Goal: Use online tool/utility: Utilize a website feature to perform a specific function

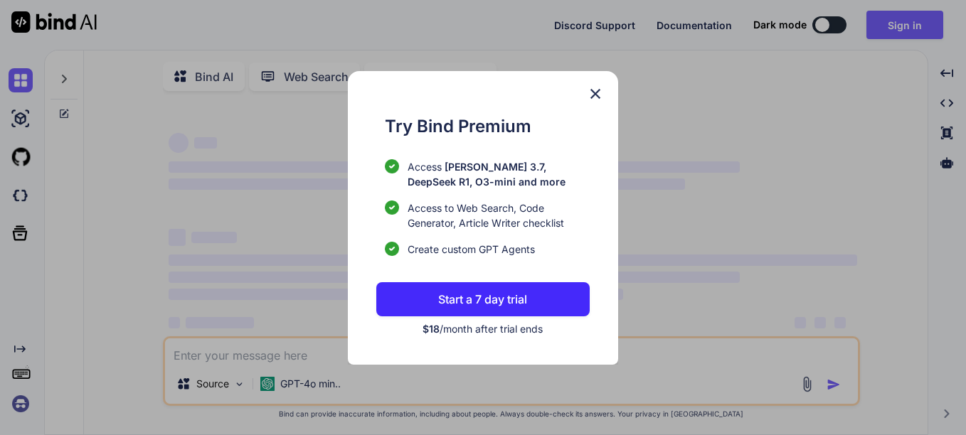
scroll to position [18, 0]
type textarea "x"
click at [486, 298] on p "Start a 7 day trial" at bounding box center [482, 299] width 89 height 17
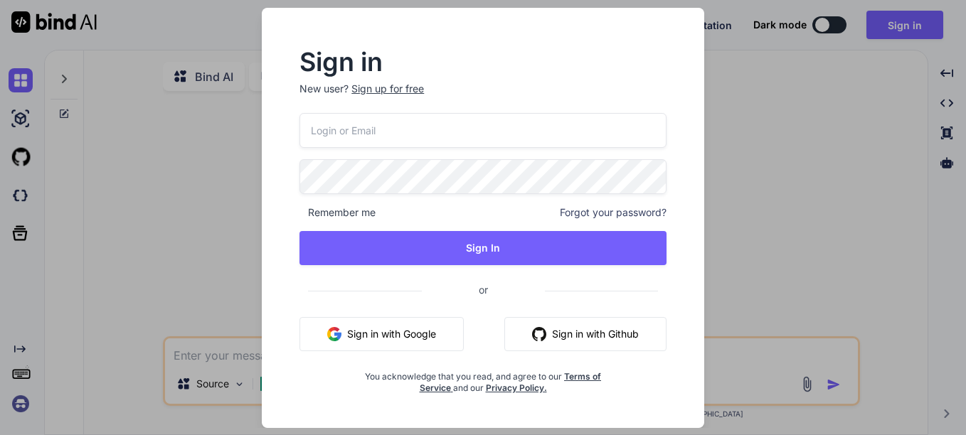
click at [416, 91] on div "Sign up for free" at bounding box center [387, 89] width 73 height 14
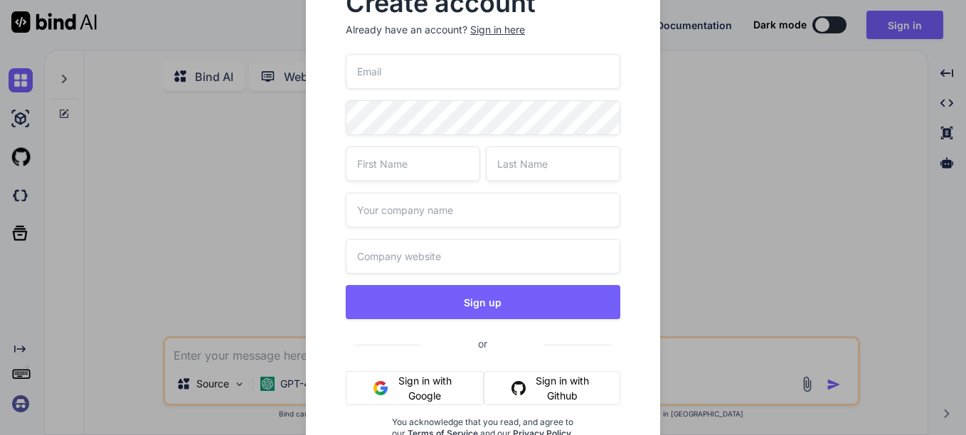
click at [407, 73] on input "email" at bounding box center [483, 71] width 275 height 35
type input "t"
type input "bcot8378@student.onslow.k12.nc.us"
click at [461, 173] on input "text" at bounding box center [413, 164] width 134 height 35
type input "Blake"
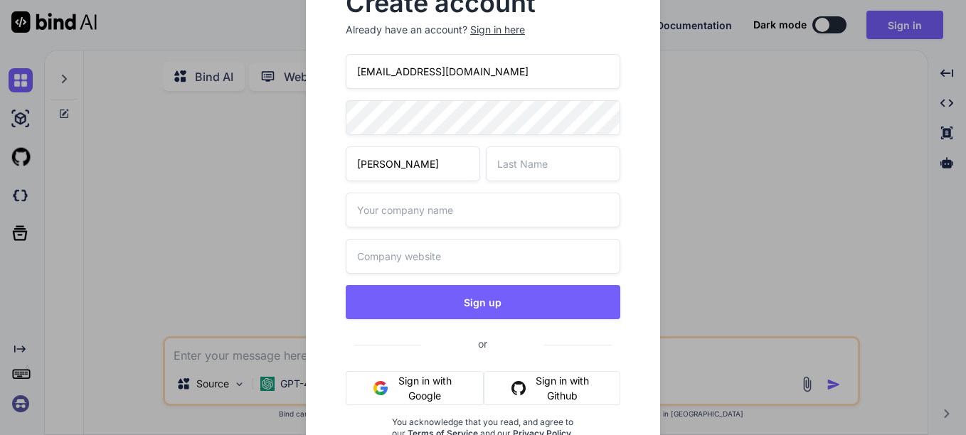
click at [501, 171] on input "text" at bounding box center [553, 164] width 134 height 35
type input "Cotten"
click at [521, 202] on input "text" at bounding box center [483, 210] width 275 height 35
type input "Karvamedia"
click at [530, 268] on input "text" at bounding box center [483, 256] width 275 height 35
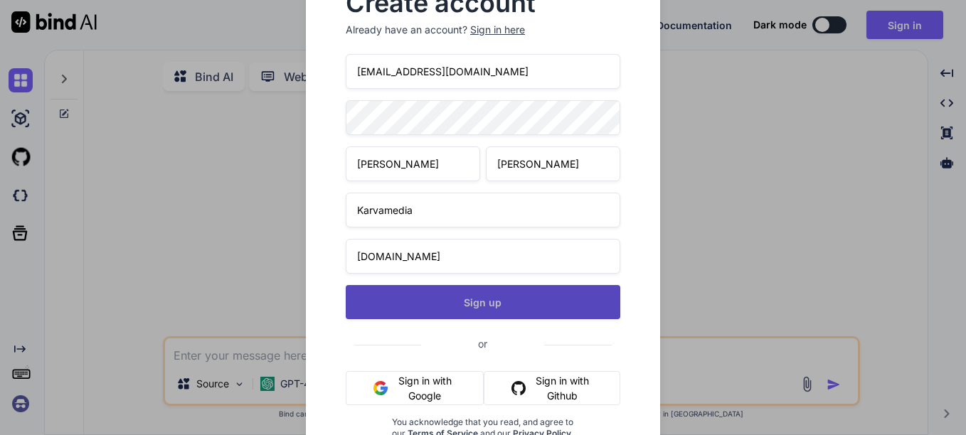
type input "karvamedia.org"
click at [555, 316] on button "Sign up" at bounding box center [483, 302] width 275 height 34
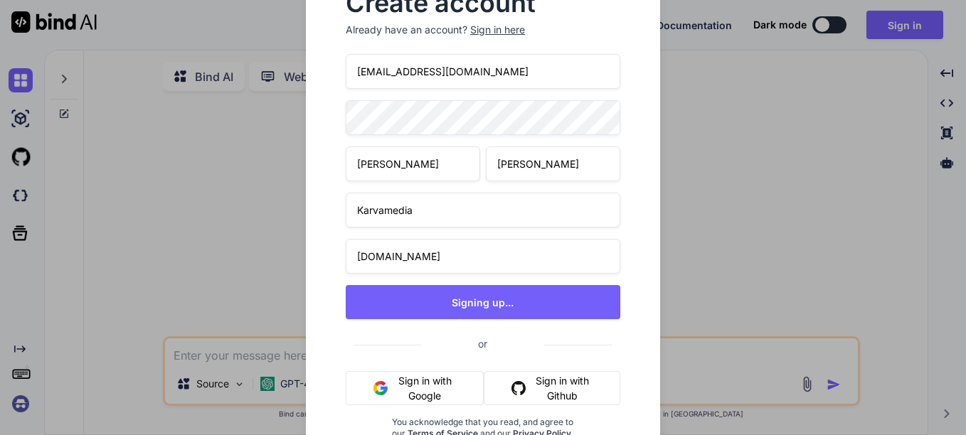
type textarea "x"
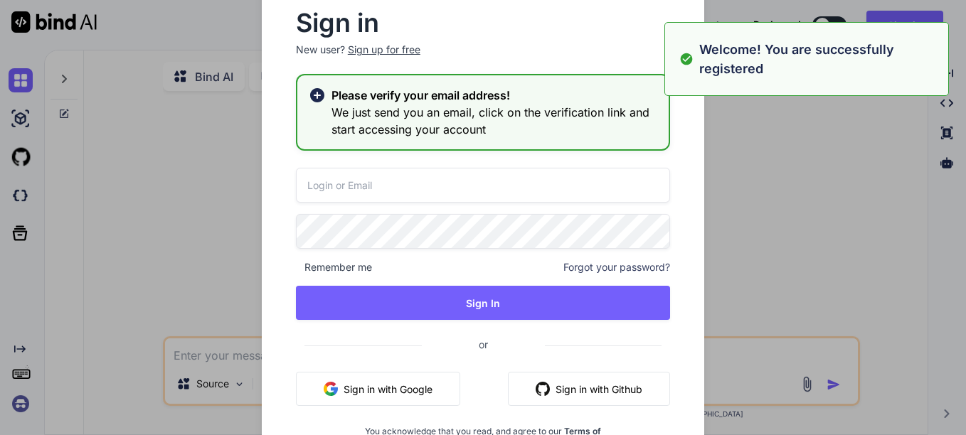
type input "bcot8378@student.onslow.k12.nc.us"
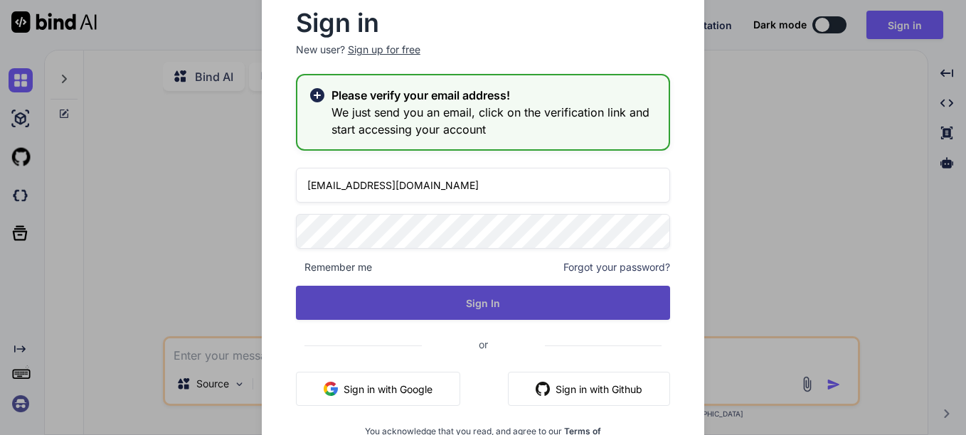
click at [457, 298] on button "Sign In" at bounding box center [483, 303] width 374 height 34
click at [476, 297] on button "Sign In" at bounding box center [483, 303] width 374 height 34
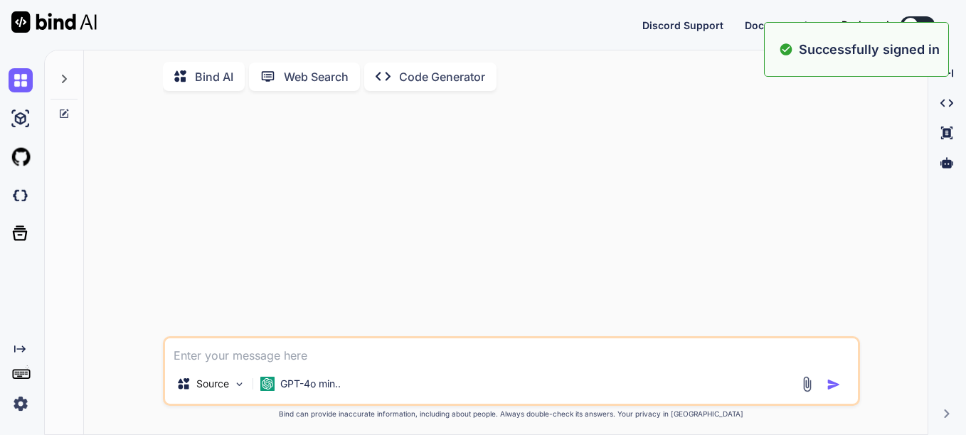
type textarea "x"
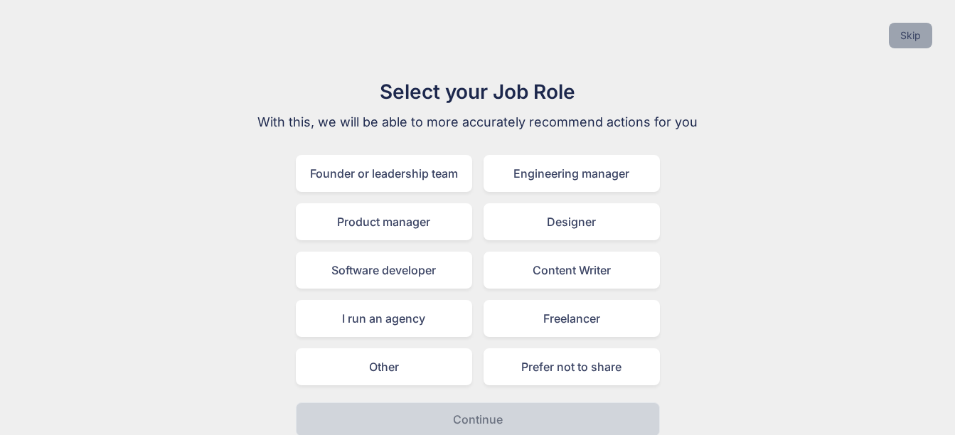
click at [921, 28] on button "Skip" at bounding box center [910, 36] width 43 height 26
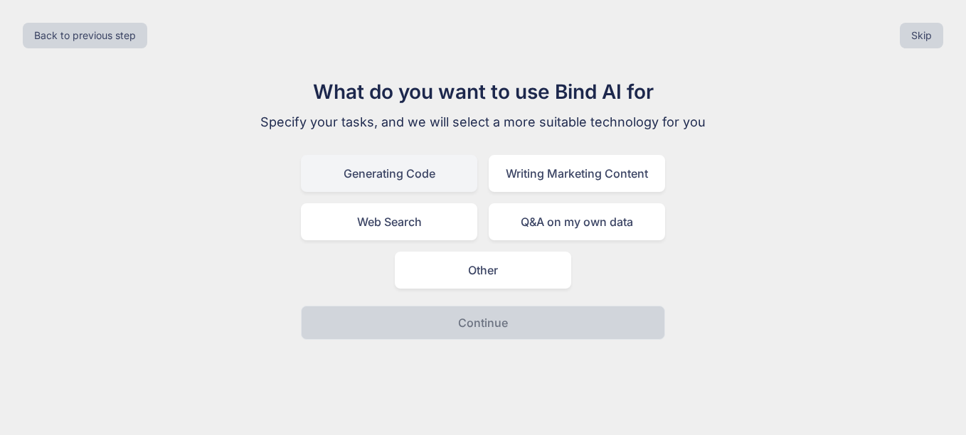
click at [442, 185] on div "Generating Code" at bounding box center [389, 173] width 176 height 37
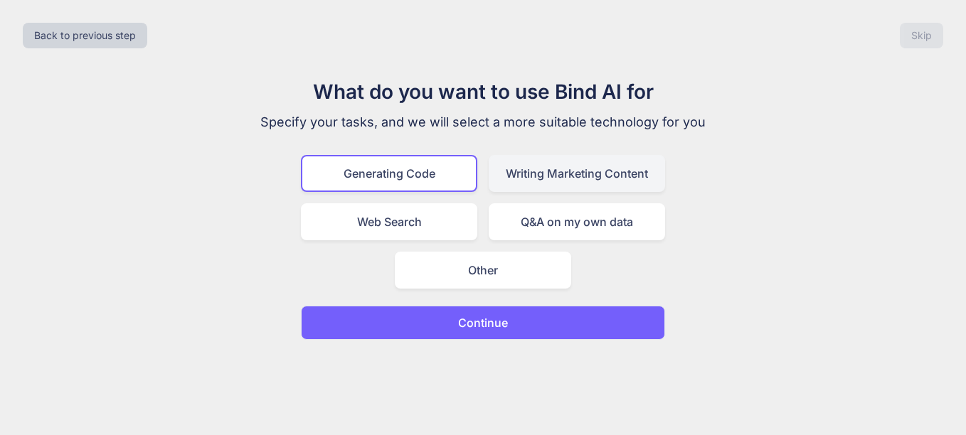
click at [541, 184] on div "Writing Marketing Content" at bounding box center [577, 173] width 176 height 37
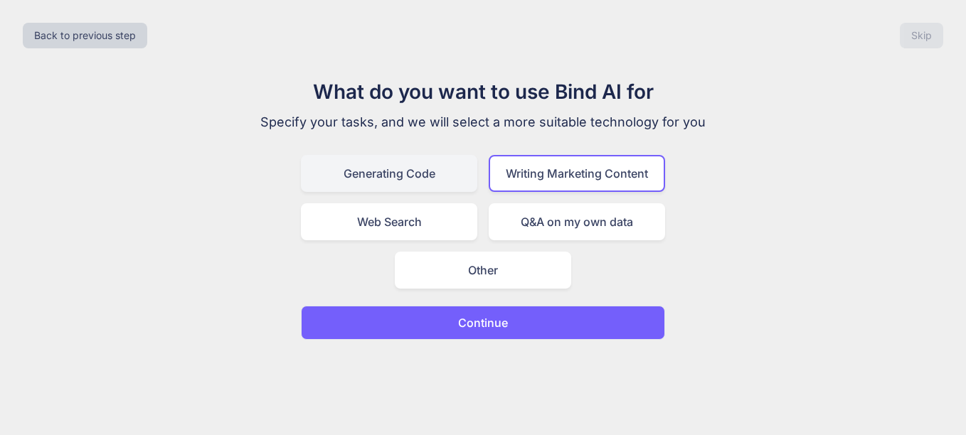
click at [442, 176] on div "Generating Code" at bounding box center [389, 173] width 176 height 37
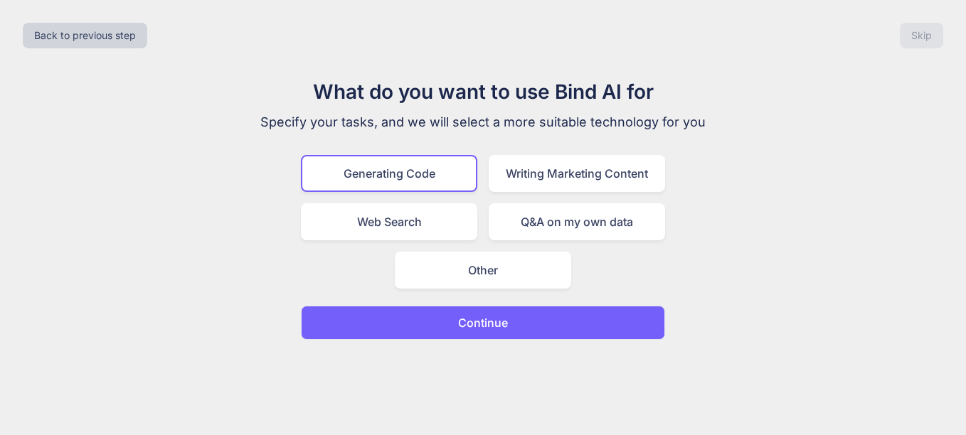
click at [489, 309] on button "Continue" at bounding box center [483, 323] width 364 height 34
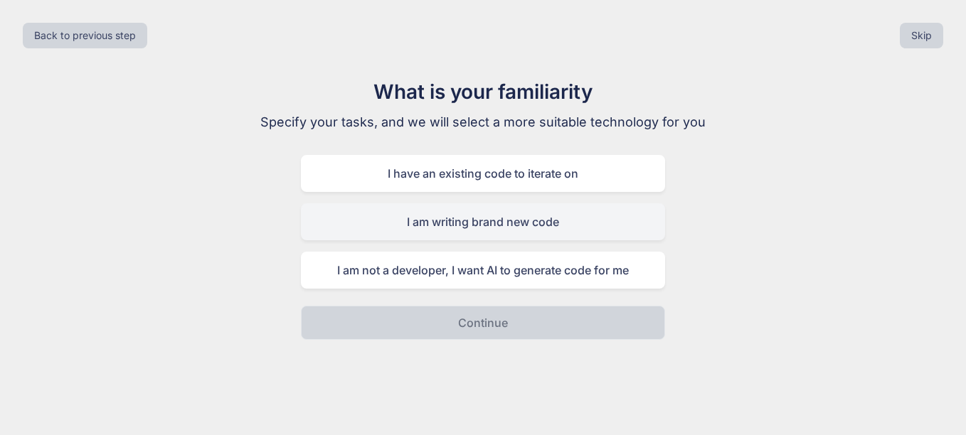
click at [514, 220] on div "I am writing brand new code" at bounding box center [483, 221] width 364 height 37
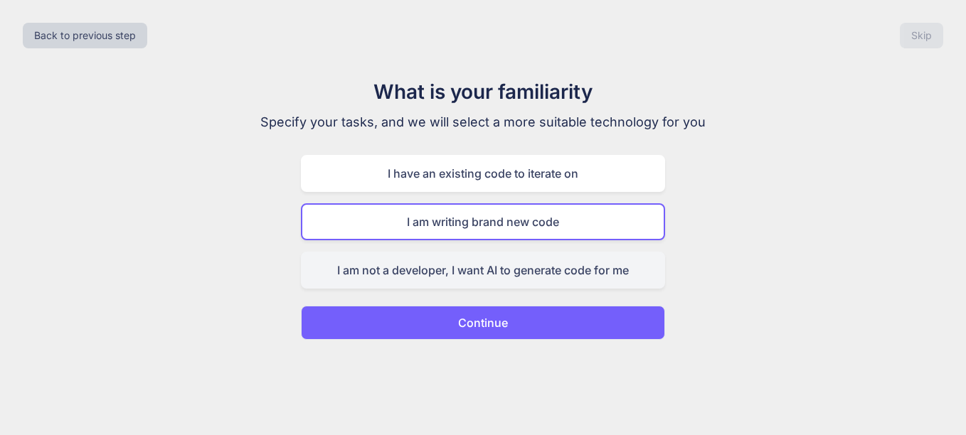
click at [543, 262] on div "I am not a developer, I want AI to generate code for me" at bounding box center [483, 270] width 364 height 37
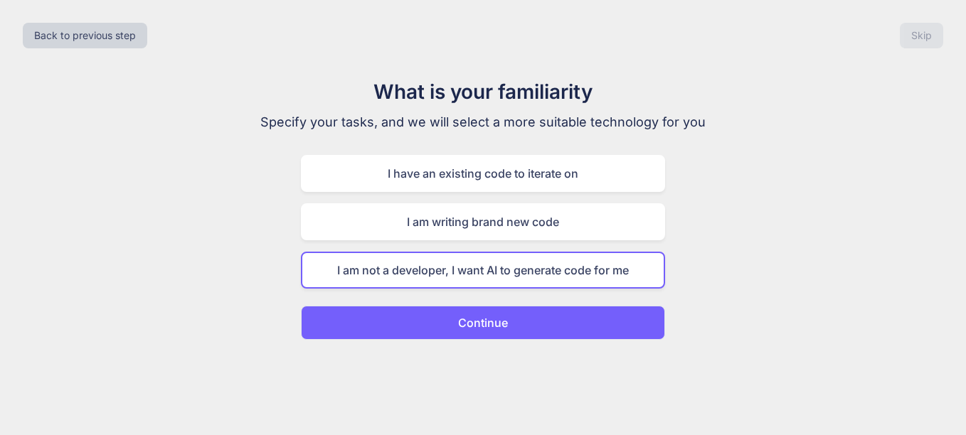
click at [543, 311] on button "Continue" at bounding box center [483, 323] width 364 height 34
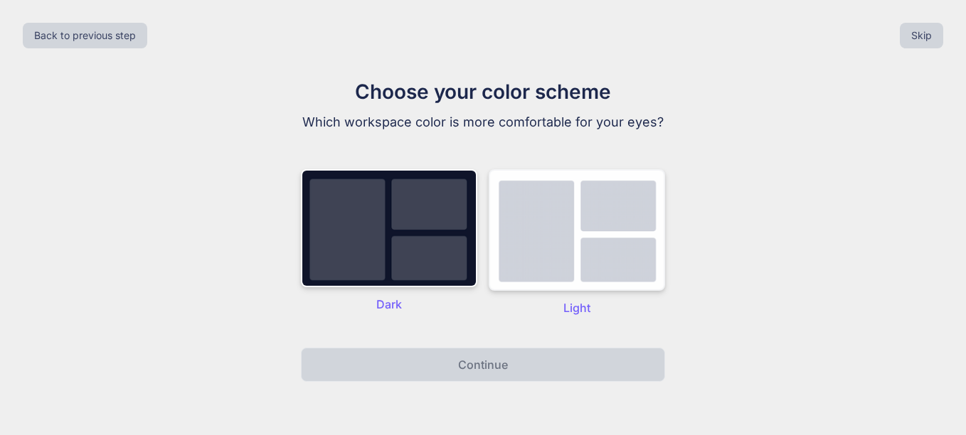
click at [527, 234] on img at bounding box center [577, 230] width 176 height 122
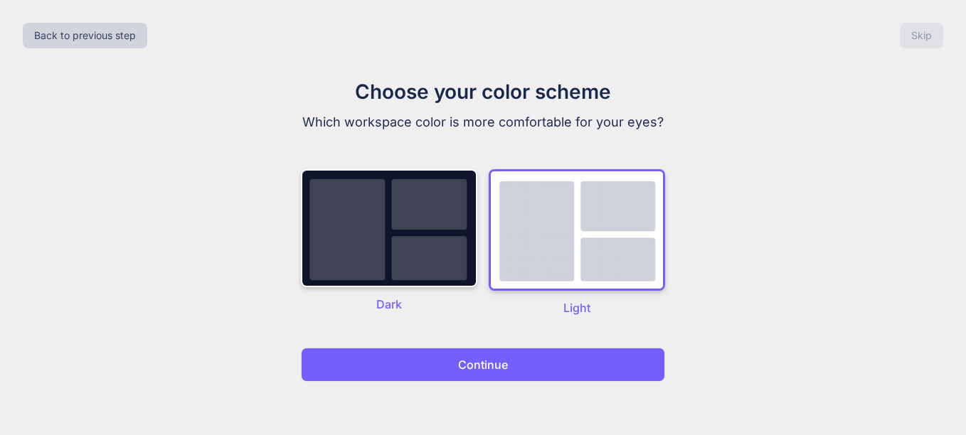
click at [537, 381] on button "Continue" at bounding box center [483, 365] width 364 height 34
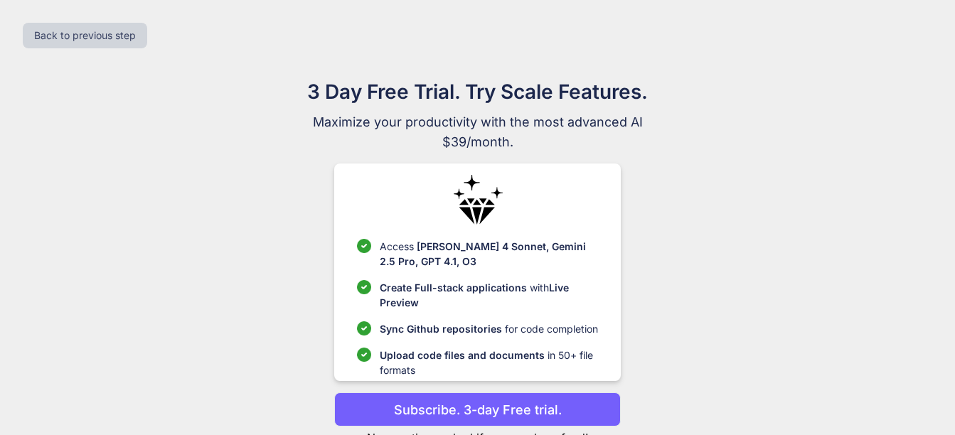
scroll to position [51, 0]
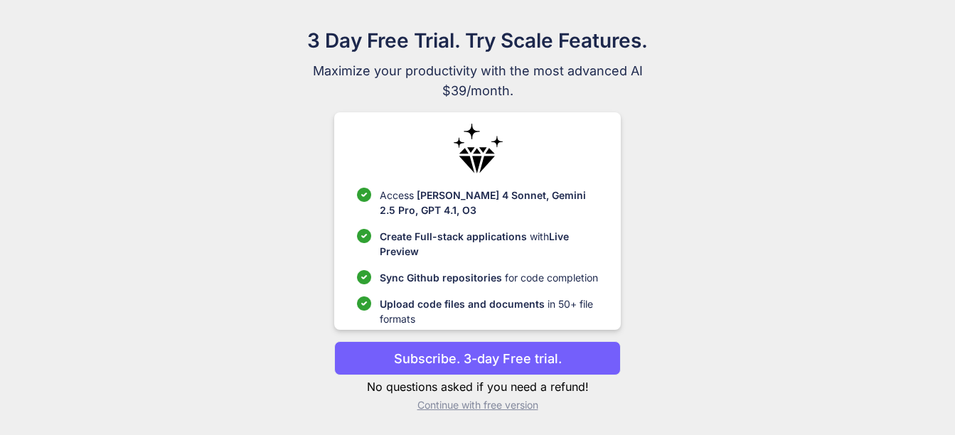
click at [515, 352] on p "Subscribe. 3-day Free trial." at bounding box center [478, 358] width 168 height 19
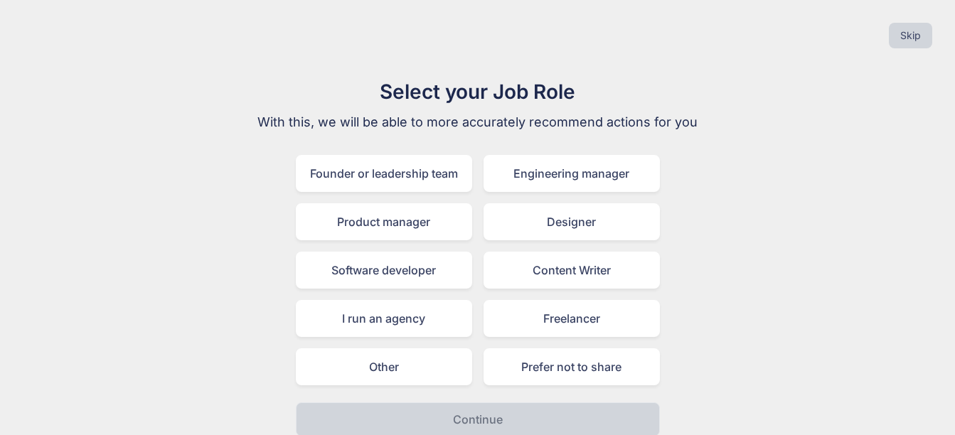
scroll to position [13, 0]
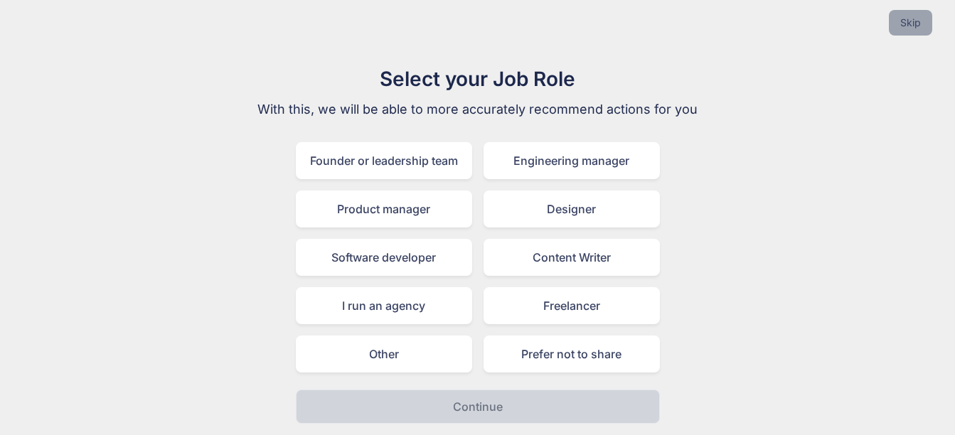
click at [905, 31] on button "Skip" at bounding box center [910, 23] width 43 height 26
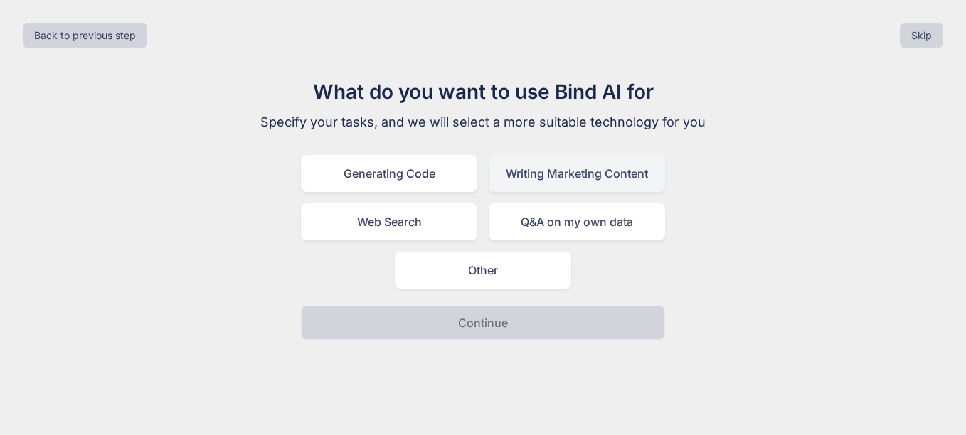
click at [524, 187] on div "Writing Marketing Content" at bounding box center [577, 173] width 176 height 37
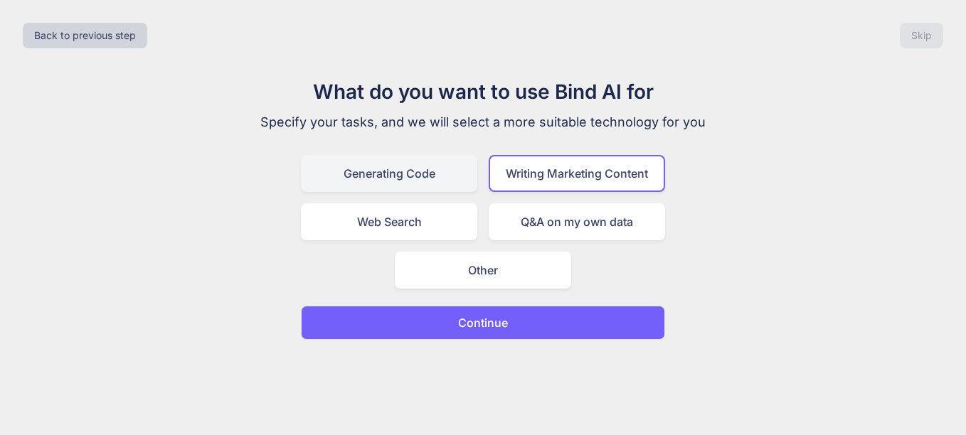
click at [427, 182] on div "Generating Code" at bounding box center [389, 173] width 176 height 37
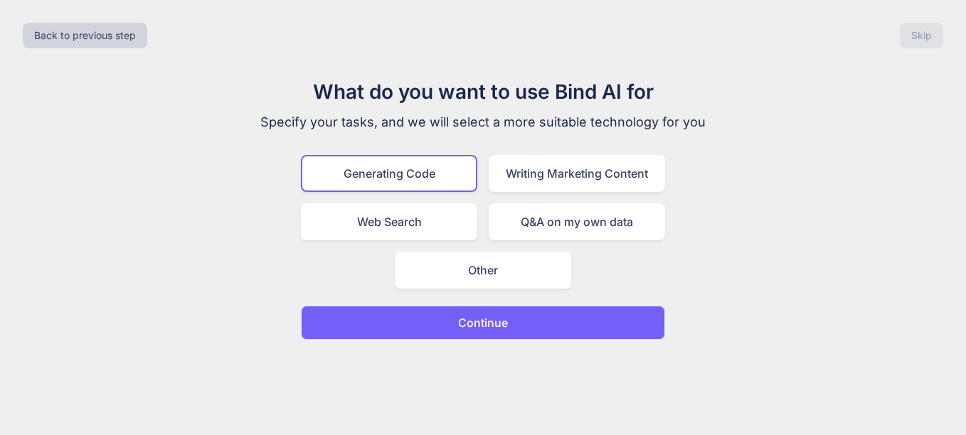
click at [496, 322] on p "Continue" at bounding box center [483, 322] width 50 height 17
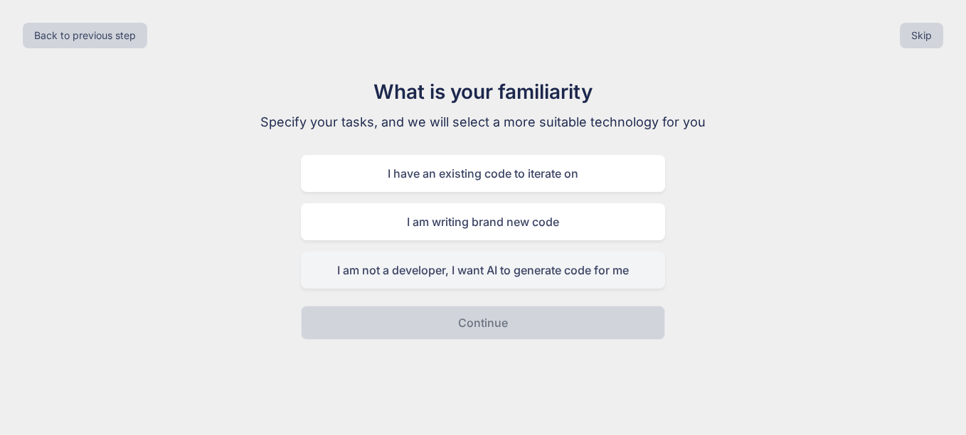
click at [583, 267] on div "I am not a developer, I want AI to generate code for me" at bounding box center [483, 270] width 364 height 37
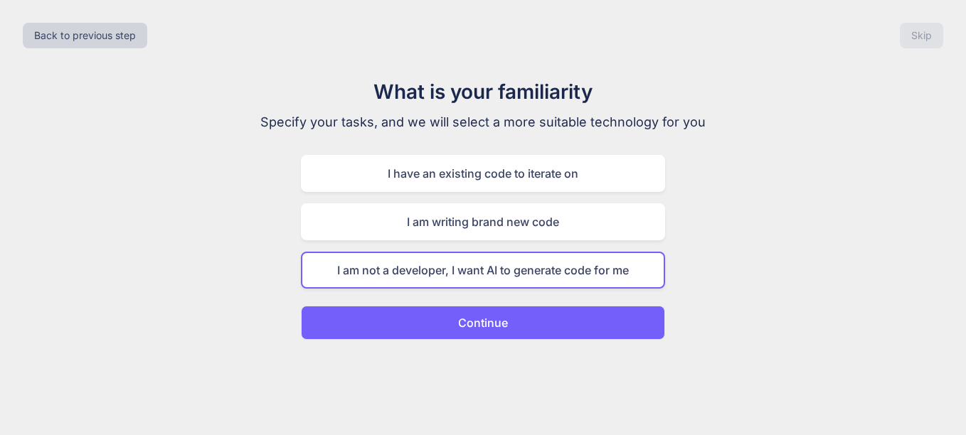
click at [592, 329] on button "Continue" at bounding box center [483, 323] width 364 height 34
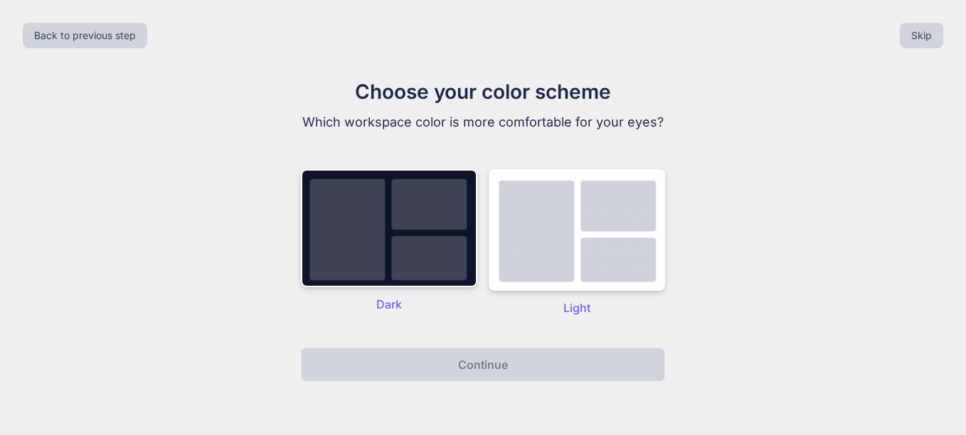
click at [568, 293] on div "Light" at bounding box center [577, 242] width 176 height 147
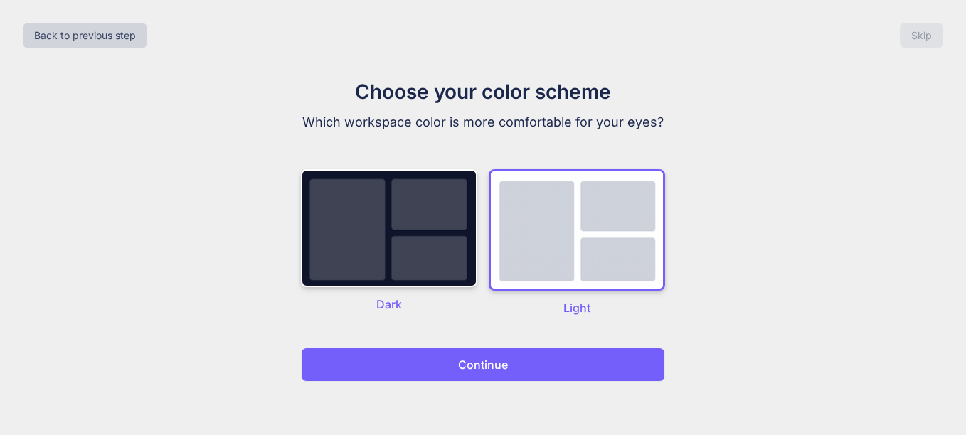
click at [590, 356] on button "Continue" at bounding box center [483, 365] width 364 height 34
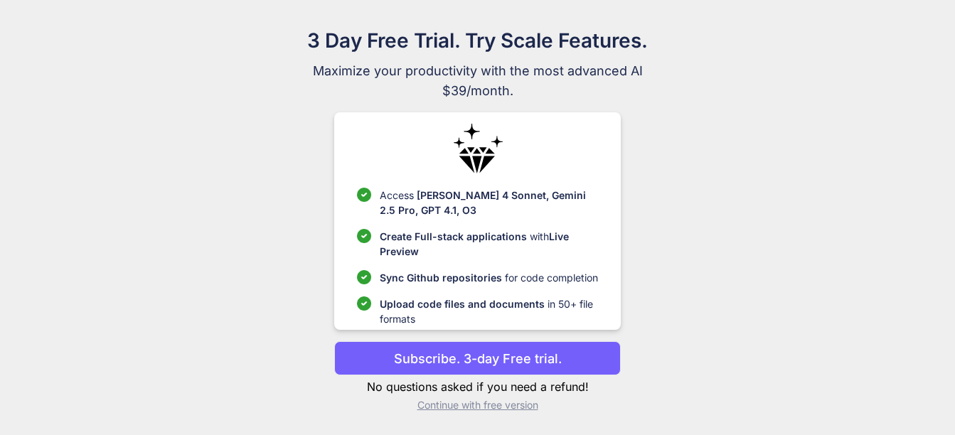
click at [527, 405] on p "Continue with free version" at bounding box center [477, 405] width 287 height 14
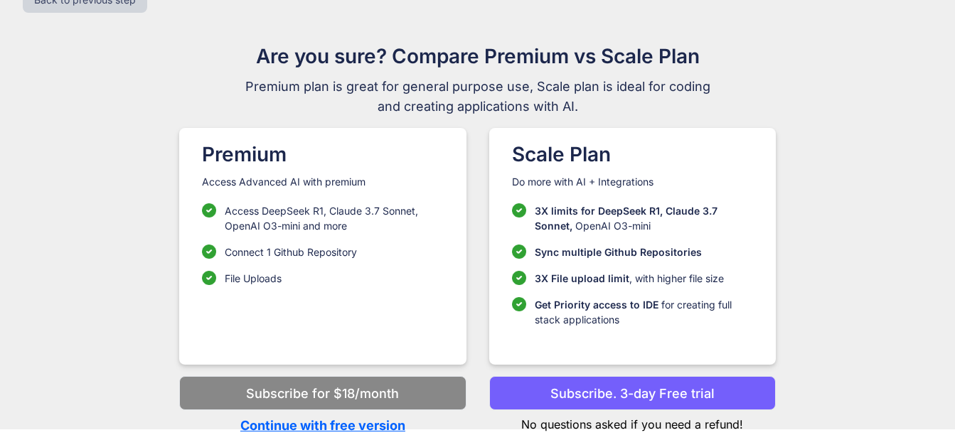
scroll to position [36, 0]
click at [363, 420] on p "Continue with free version" at bounding box center [322, 425] width 287 height 19
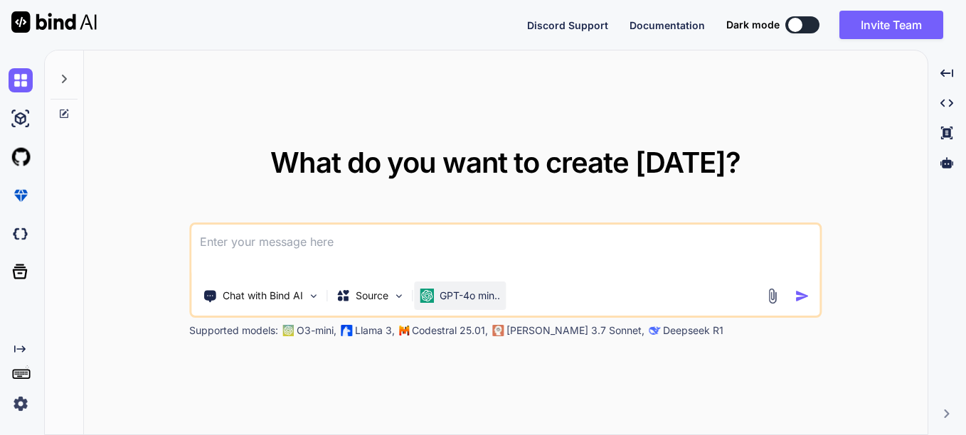
type textarea "x"
click at [482, 249] on textarea at bounding box center [505, 251] width 628 height 53
type textarea "D"
type textarea "x"
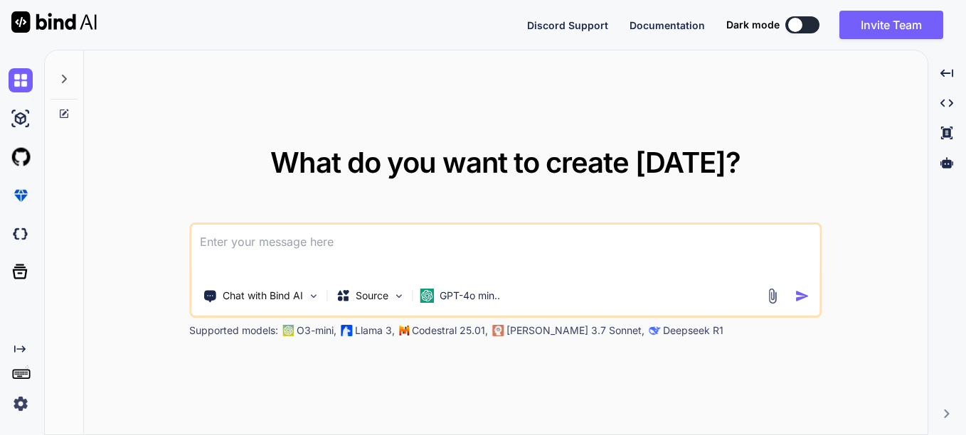
type textarea "G"
type textarea "x"
type textarea "Ge"
type textarea "x"
type textarea "Gen"
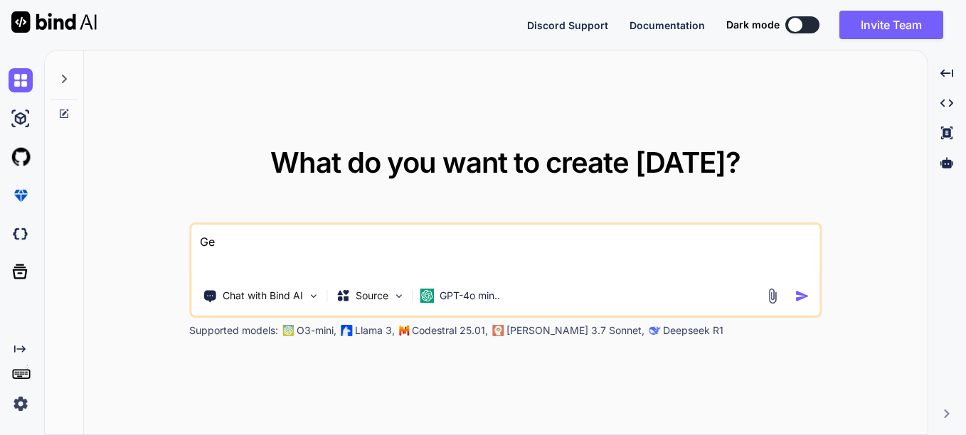
type textarea "x"
type textarea "Gene"
type textarea "x"
type textarea "Gener"
type textarea "x"
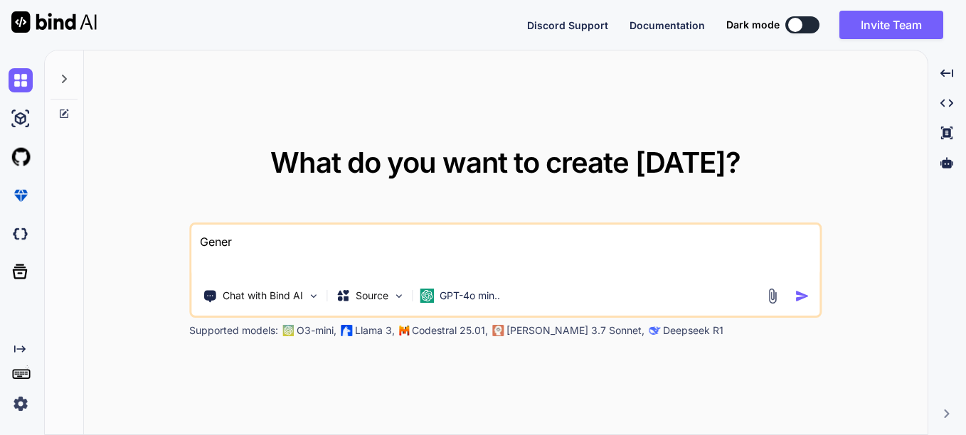
type textarea "Genera"
type textarea "x"
type textarea "Generat"
type textarea "x"
type textarea "Generate"
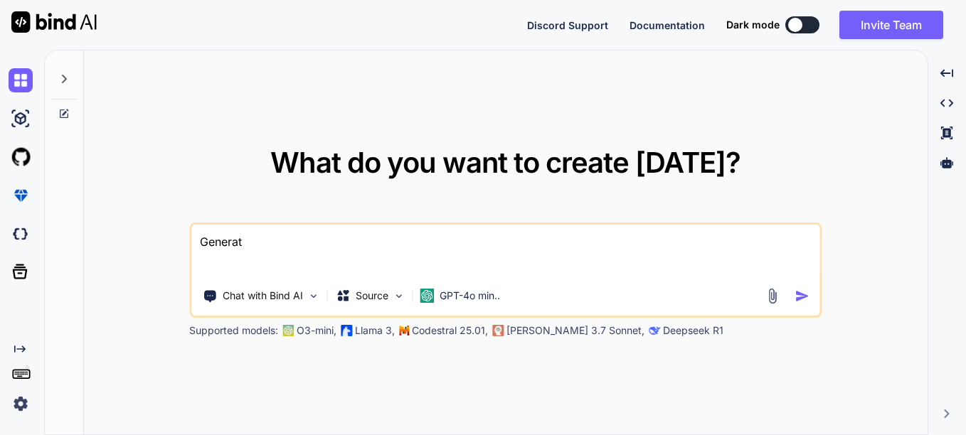
type textarea "x"
type textarea "Generate"
type textarea "x"
type textarea "Generate H"
type textarea "x"
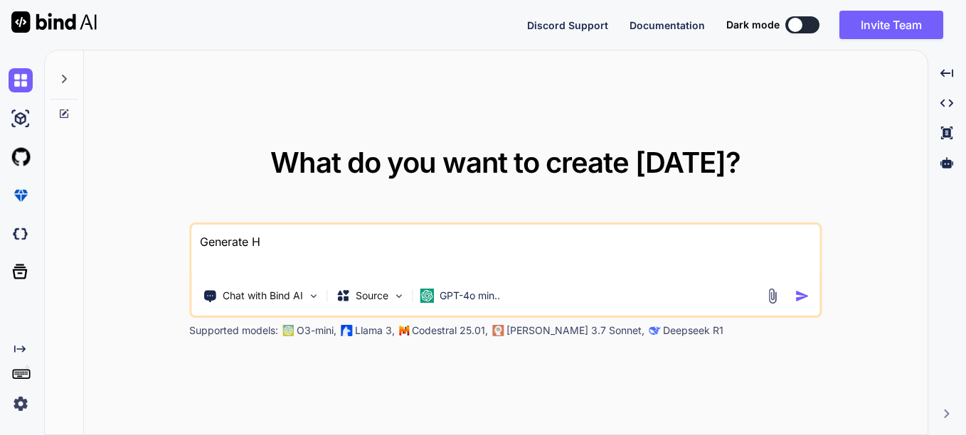
type textarea "Generate HT"
type textarea "x"
type textarea "Generate HTM"
type textarea "x"
type textarea "Generate HTML"
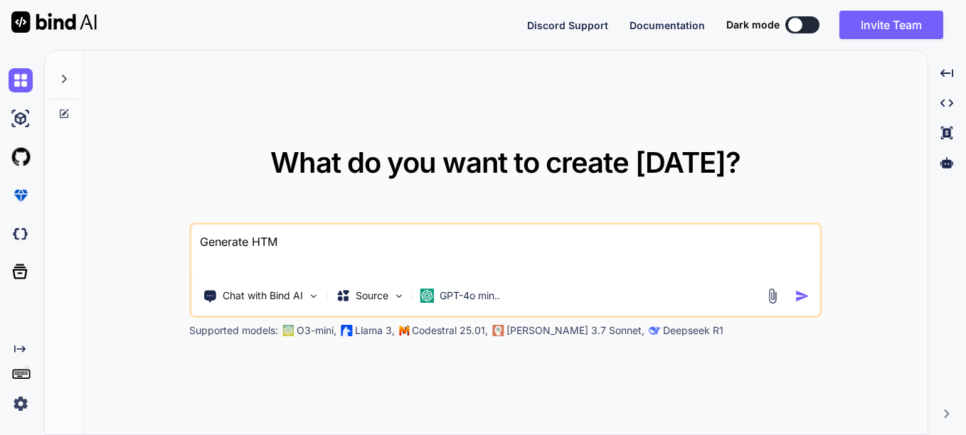
type textarea "x"
type textarea "Generate HTML"
type textarea "x"
type textarea "Generate HTML c"
type textarea "x"
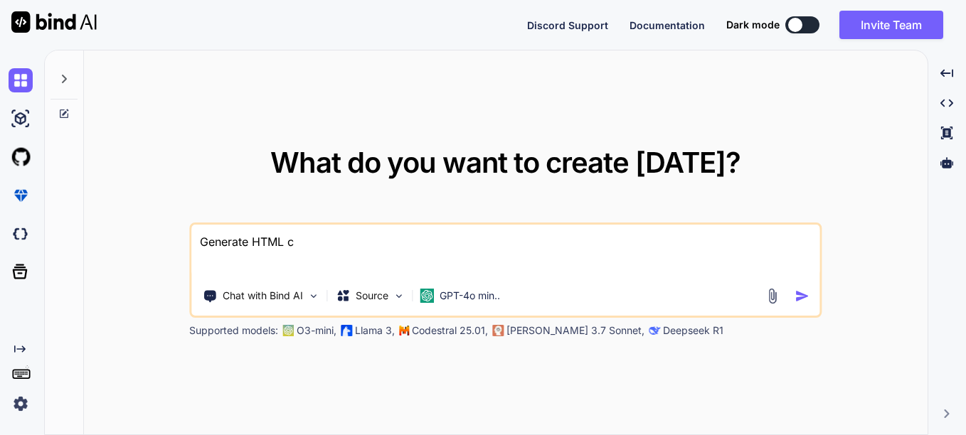
type textarea "Generate HTML co"
type textarea "x"
type textarea "Generate HTML cod"
type textarea "x"
type textarea "Generate HTML code"
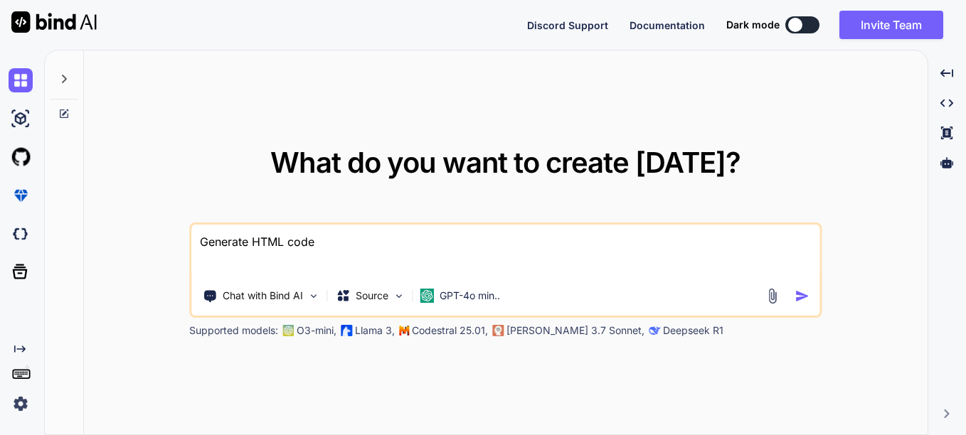
type textarea "x"
type textarea "Generate HTML code"
type textarea "x"
type textarea "Generate HTML code f"
type textarea "x"
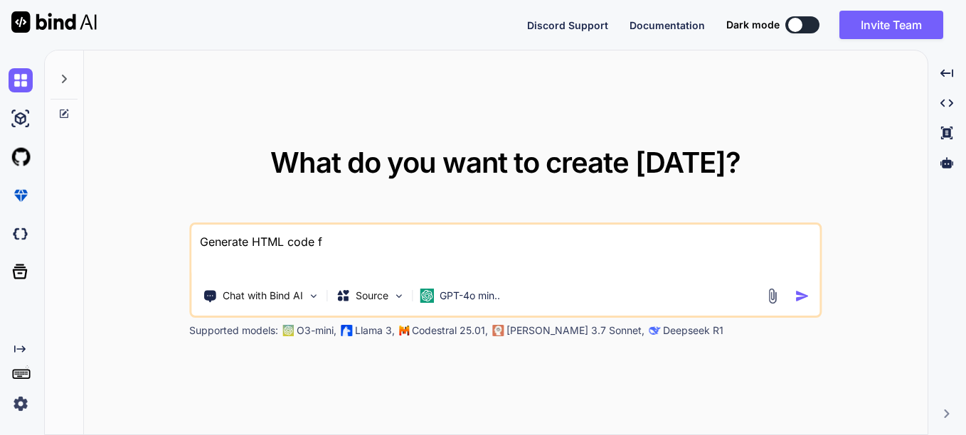
type textarea "Generate HTML code fo"
type textarea "x"
type textarea "Generate HTML code for"
type textarea "x"
type textarea "Generate HTML code for"
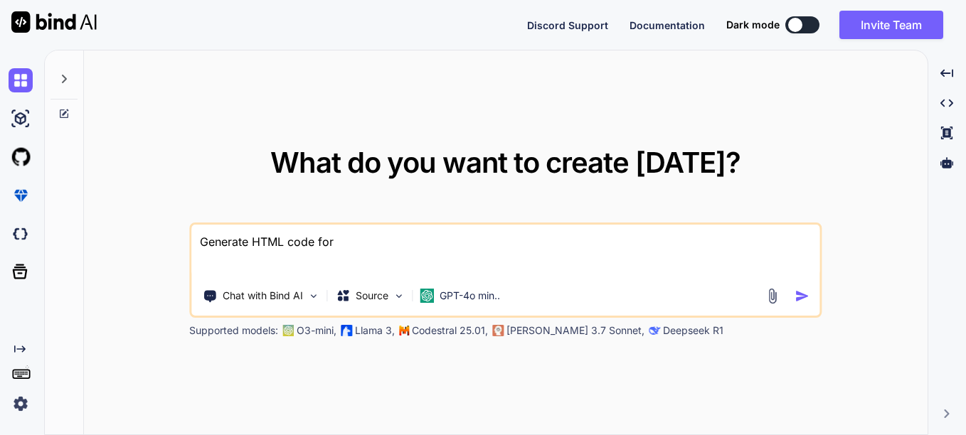
type textarea "x"
type textarea "Generate HTML code for a"
type textarea "x"
type textarea "Generate HTML code for an"
type textarea "x"
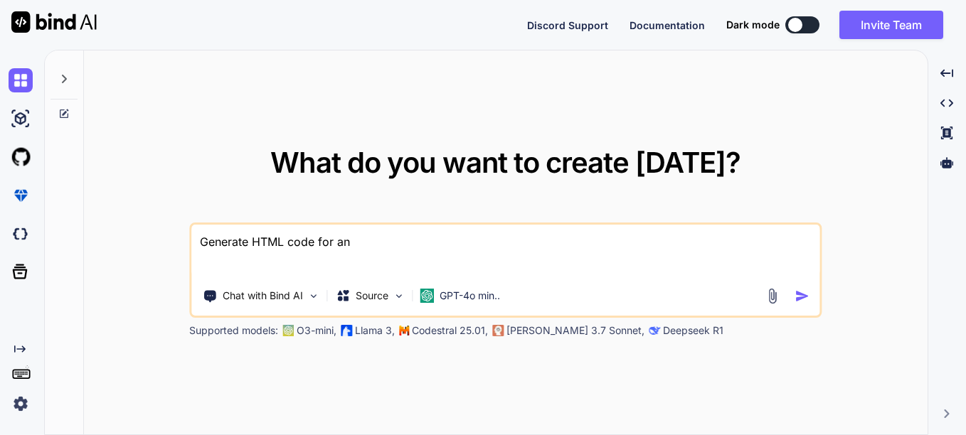
type textarea "Generate HTML code for a"
type textarea "x"
type textarea "Generate HTML code for"
type textarea "x"
type textarea "Generate HTML code for"
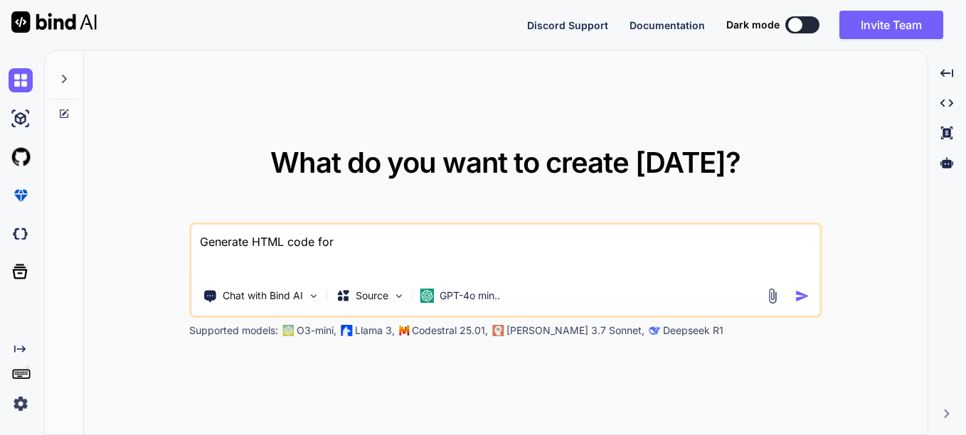
type textarea "x"
type textarea "Generate HTML code fo"
type textarea "x"
type textarea "Generate HTML code f"
type textarea "x"
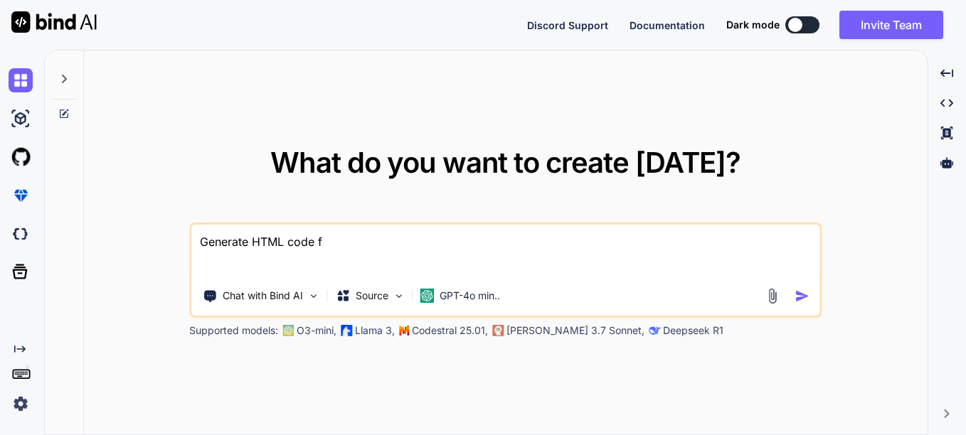
type textarea "Generate HTML code"
type textarea "x"
type textarea "Generate HTML code"
type textarea "x"
type textarea "Generate HTML cod"
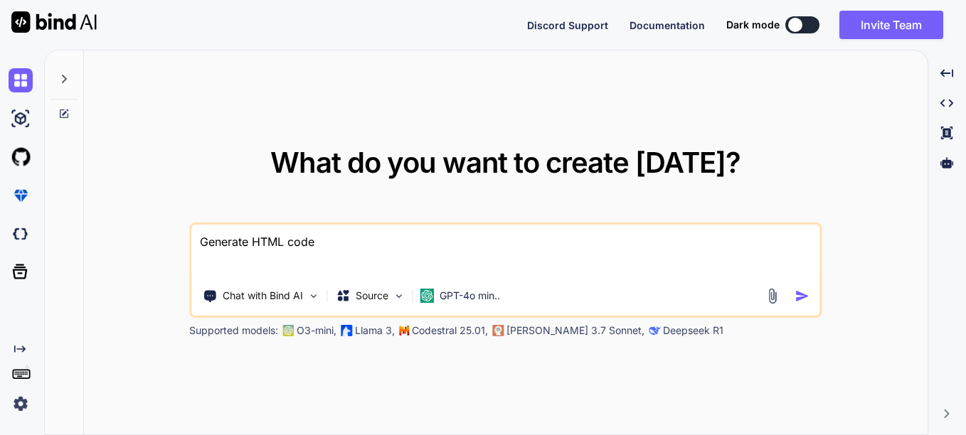
type textarea "x"
type textarea "Generate HTML co"
type textarea "x"
type textarea "Generate HTML c"
type textarea "x"
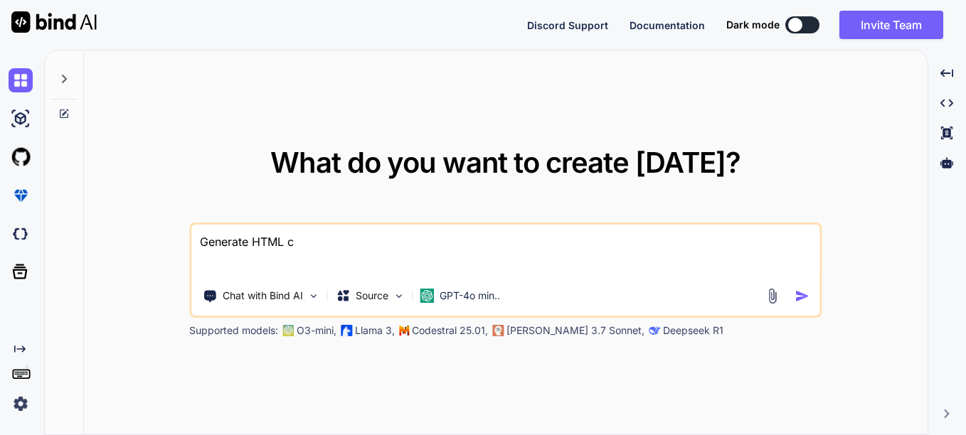
type textarea "Generate HTML"
type textarea "x"
type textarea "Generate HTML"
type textarea "x"
type textarea "Generate HTM"
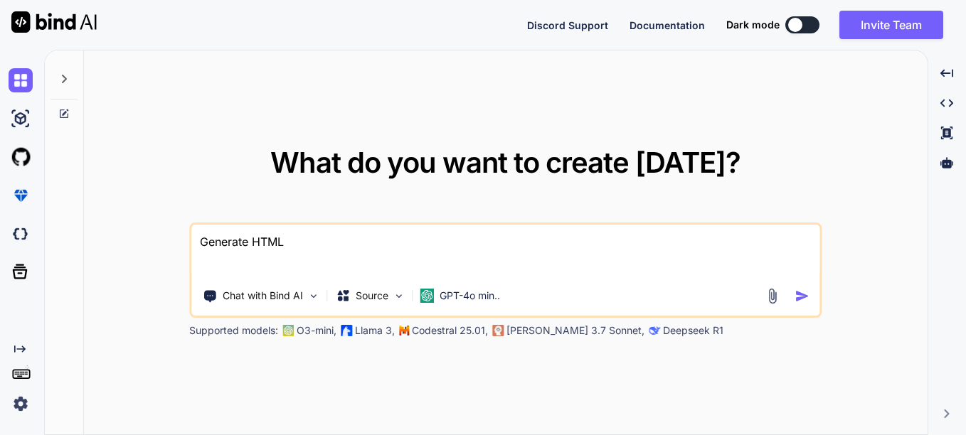
type textarea "x"
type textarea "Generate HT"
type textarea "x"
type textarea "Generate H"
type textarea "x"
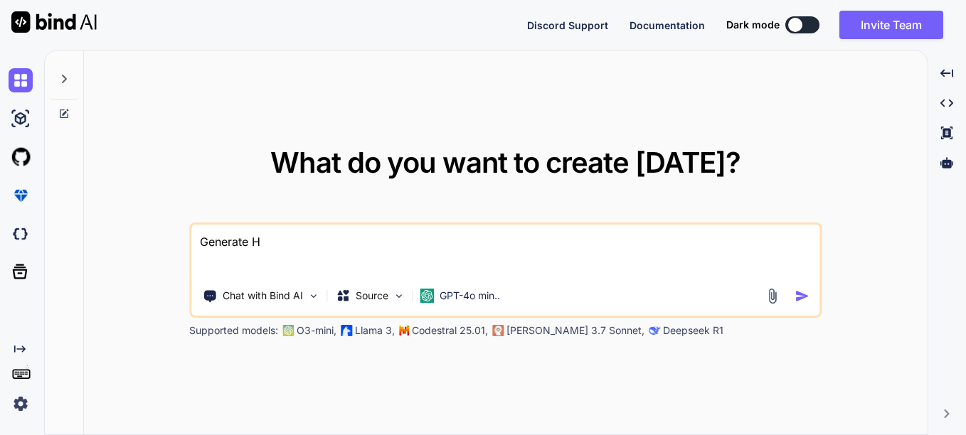
type textarea "Generate"
type textarea "x"
type textarea "Generate"
type textarea "x"
type textarea "Generat"
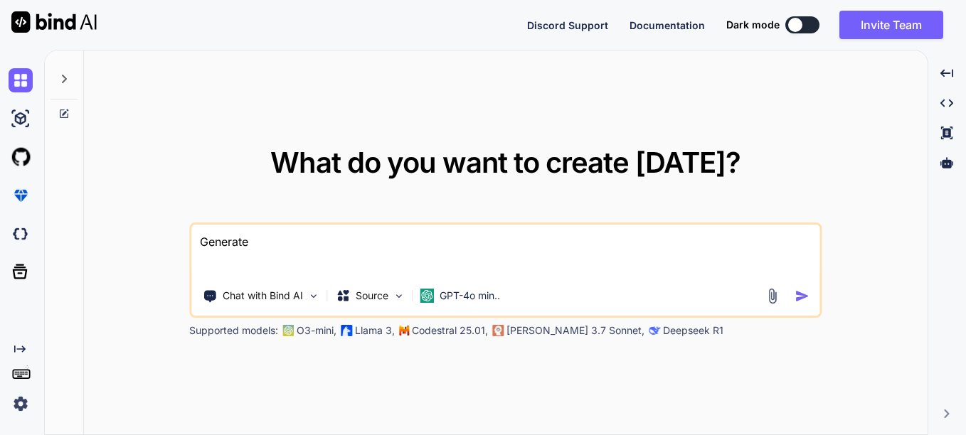
type textarea "x"
type textarea "Genera"
type textarea "x"
type textarea "Gener"
type textarea "x"
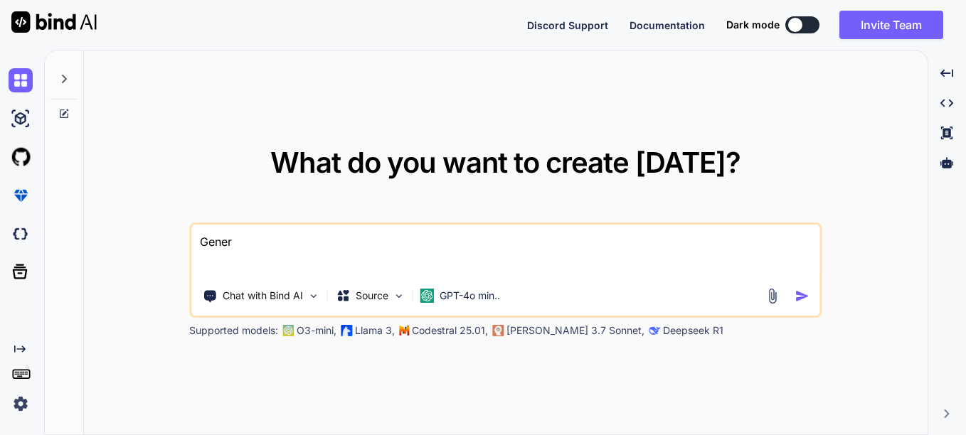
type textarea "Gene"
type textarea "x"
type textarea "Gen"
type textarea "x"
type textarea "Ge"
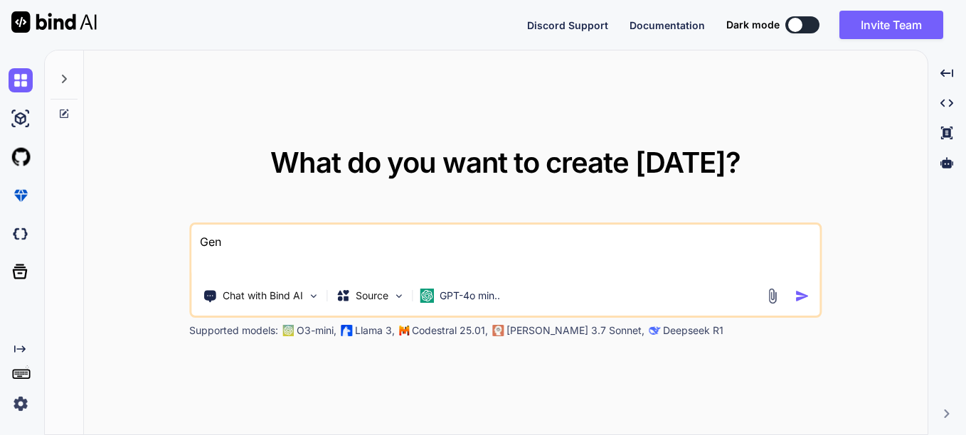
type textarea "x"
type textarea "G"
type textarea "x"
type textarea "I"
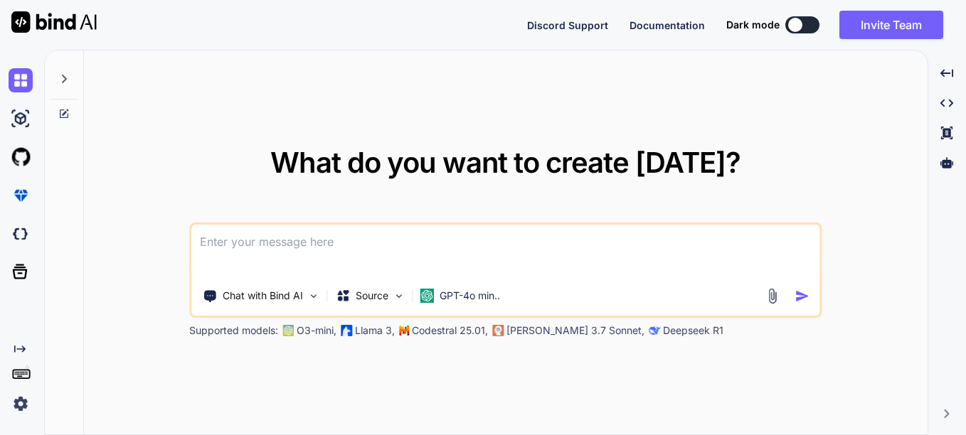
type textarea "x"
type textarea "Im"
type textarea "x"
type textarea "Ima"
type textarea "x"
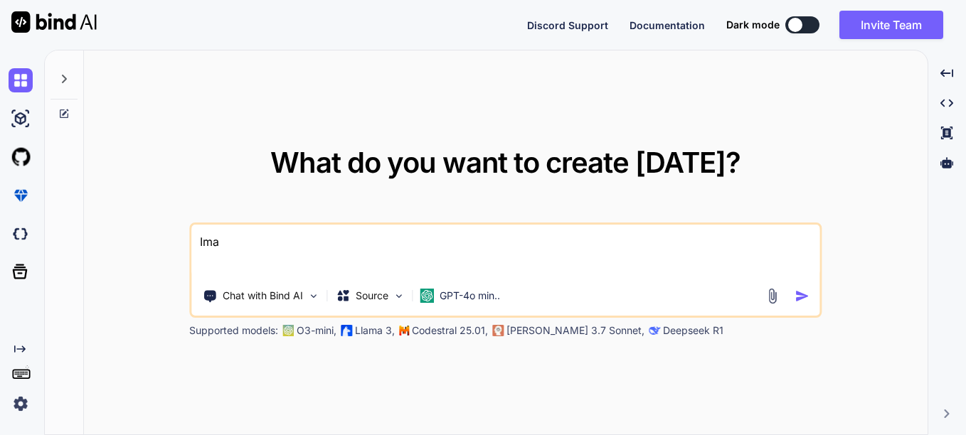
type textarea "Im"
type textarea "x"
type textarea "I"
type textarea "x"
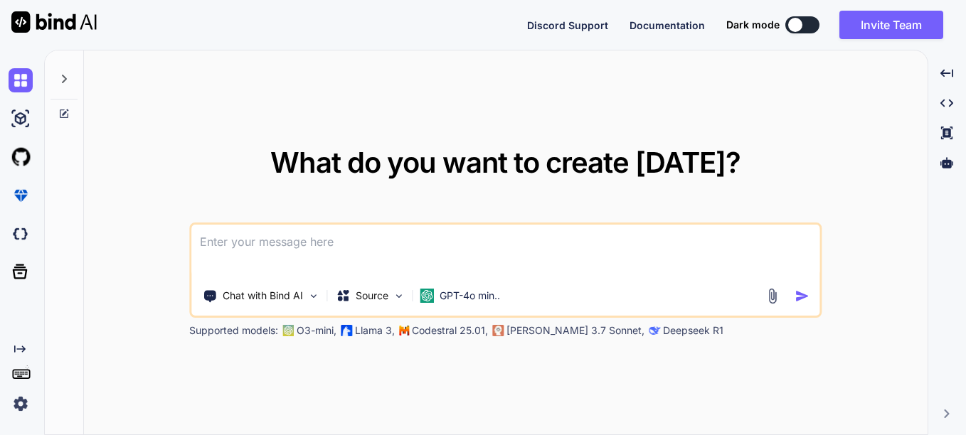
type textarea "L"
type textarea "x"
type textarea "U"
type textarea "x"
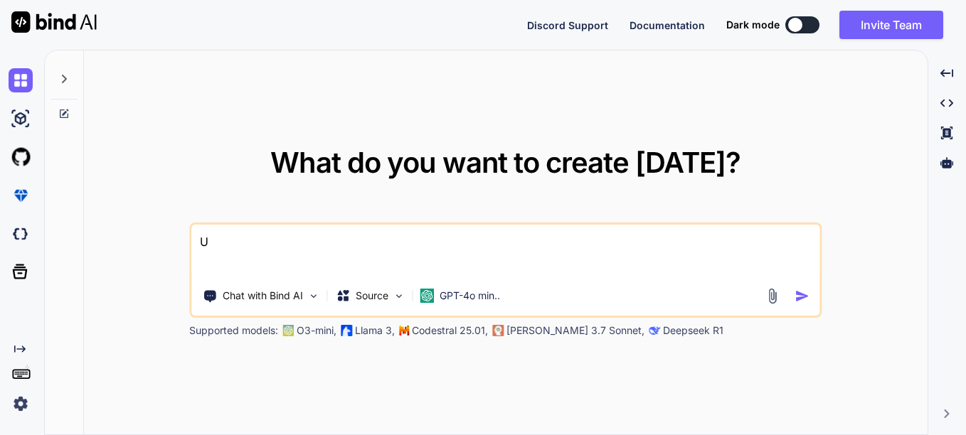
type textarea "Us"
type textarea "x"
type textarea "Usi"
type textarea "x"
type textarea "Usin"
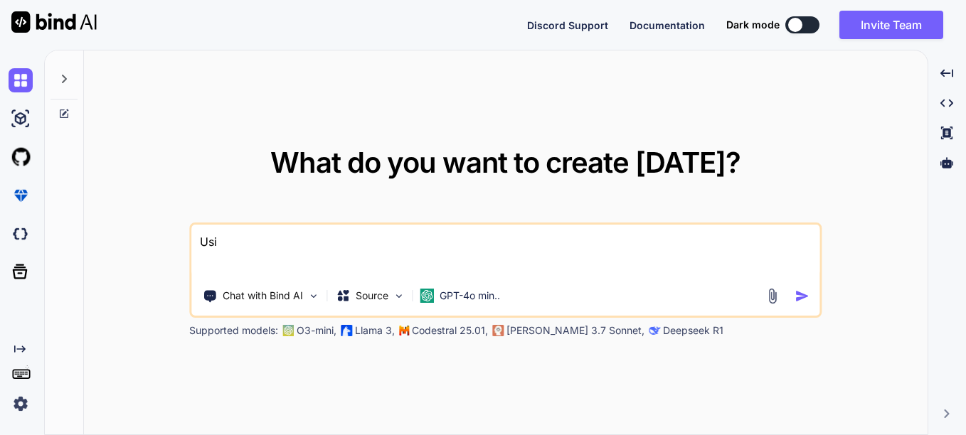
type textarea "x"
type textarea "Using"
type textarea "x"
type textarea "Using"
type textarea "x"
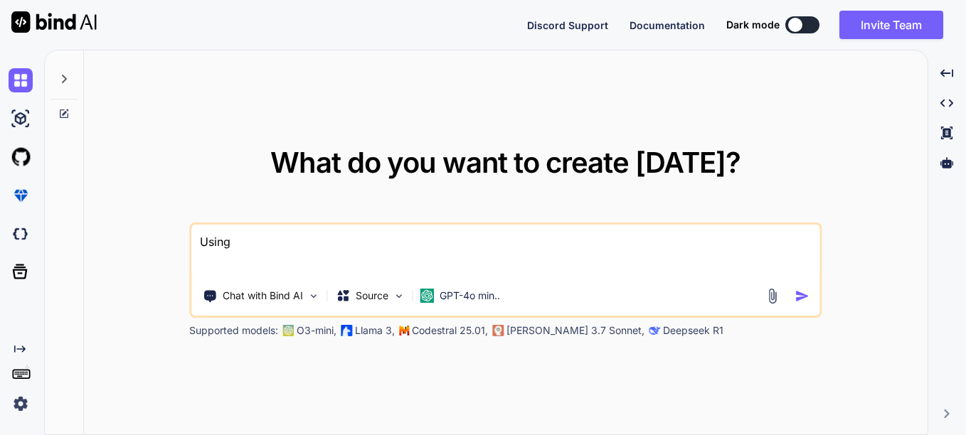
type textarea "Using h"
type textarea "x"
type textarea "Using ho"
type textarea "x"
type textarea "Using how"
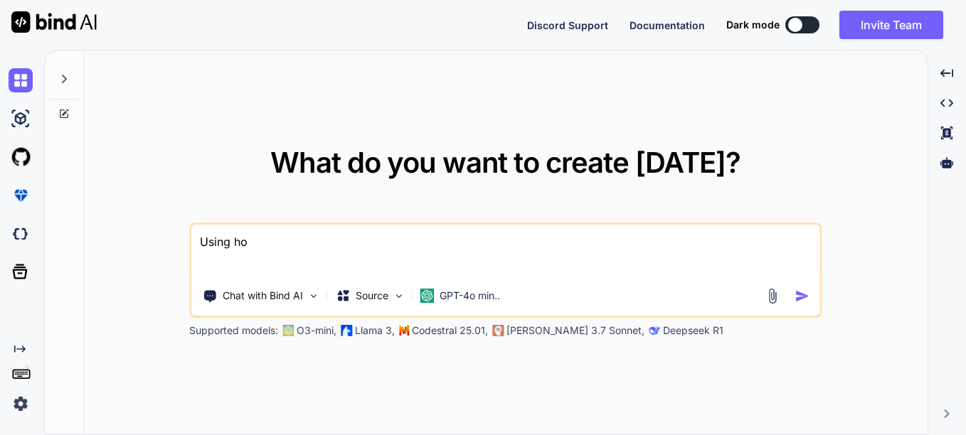
type textarea "x"
type textarea "Using how"
type textarea "x"
type textarea "Using how A"
type textarea "x"
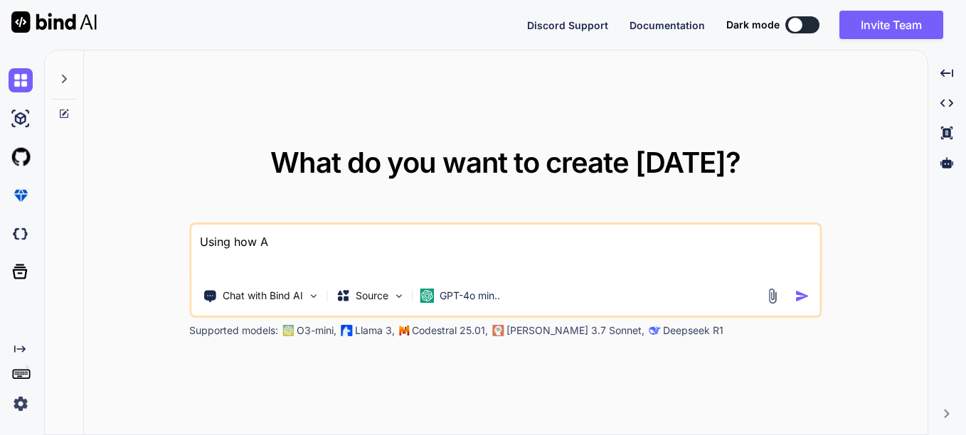
type textarea "Using how Ap"
type textarea "x"
type textarea "Using how App"
type textarea "x"
type textarea "Using how Appl"
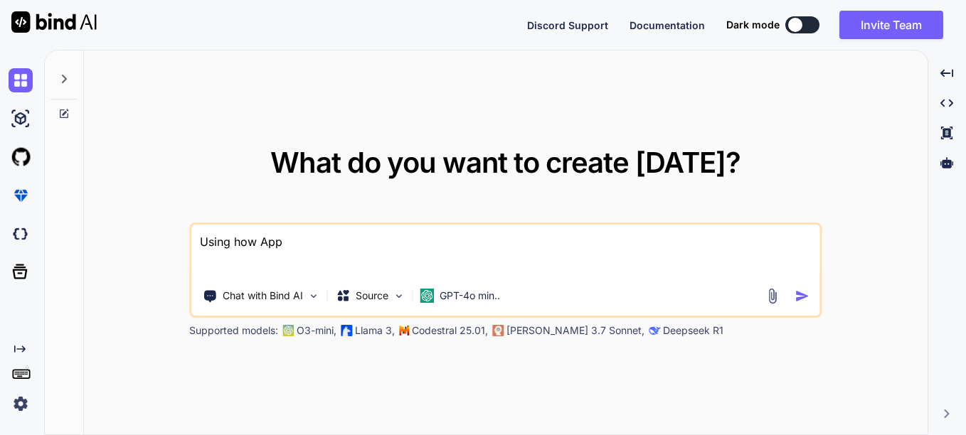
type textarea "x"
type textarea "Using how Apple"
type textarea "x"
type textarea "Using how Apple"
type textarea "x"
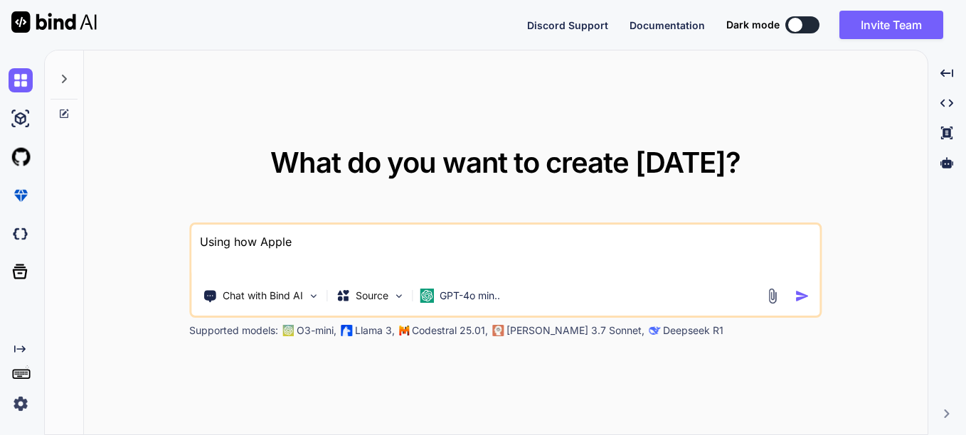
type textarea "Using how Apple c"
type textarea "x"
type textarea "Using how Apple cu"
type textarea "x"
type textarea "Using how Apple c"
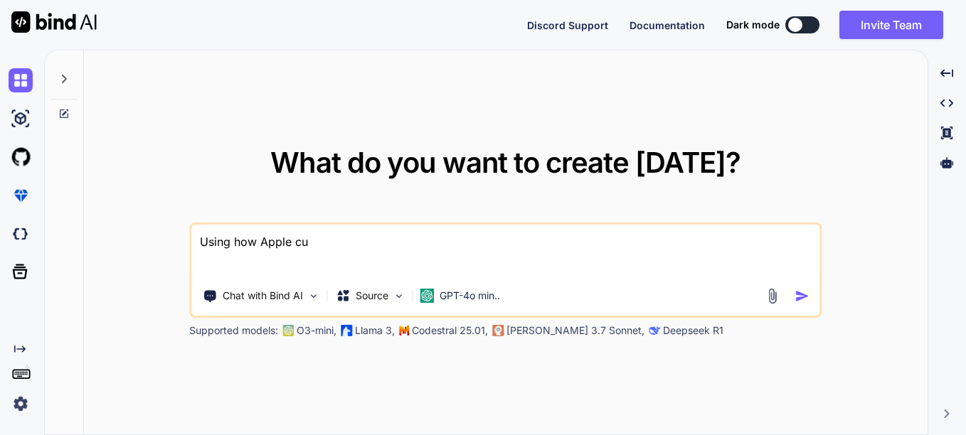
type textarea "x"
type textarea "Using how Apple"
type textarea "x"
type textarea "Using how Apple d"
type textarea "x"
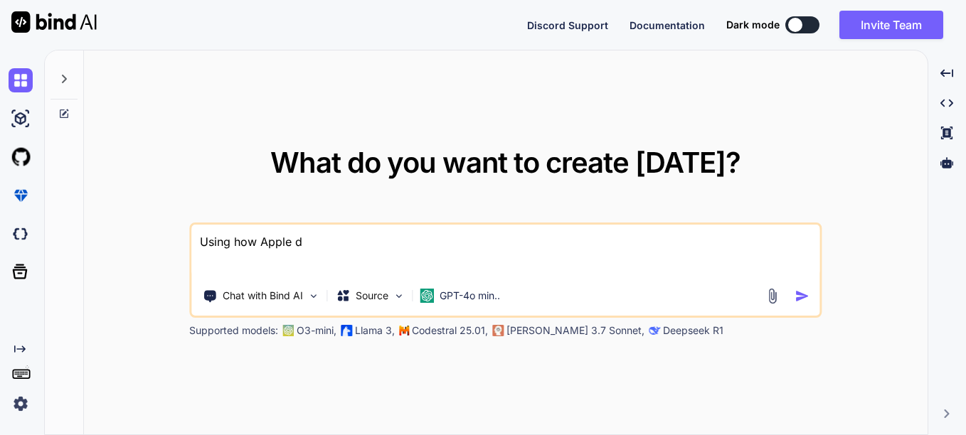
type textarea "Using how Apple de"
type textarea "x"
type textarea "Using how Apple des"
type textarea "x"
type textarea "Using how Apple desi"
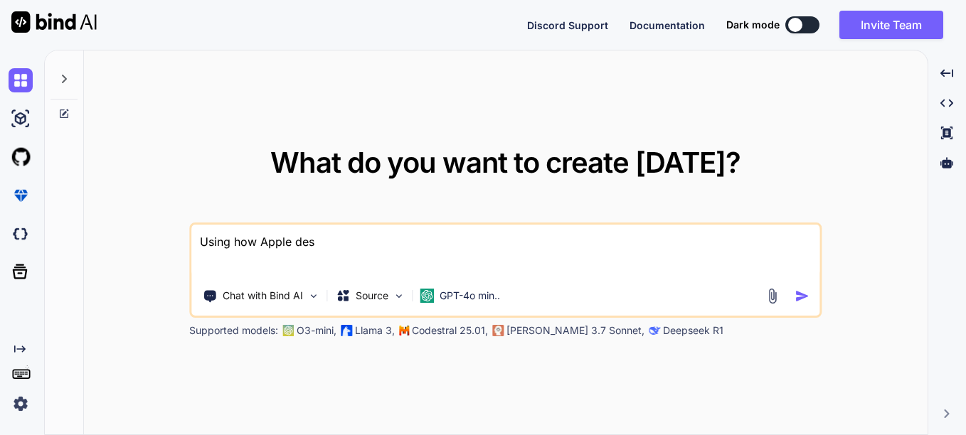
type textarea "x"
type textarea "Using how Apple desig"
type textarea "x"
type textarea "Using how Apple design"
type textarea "x"
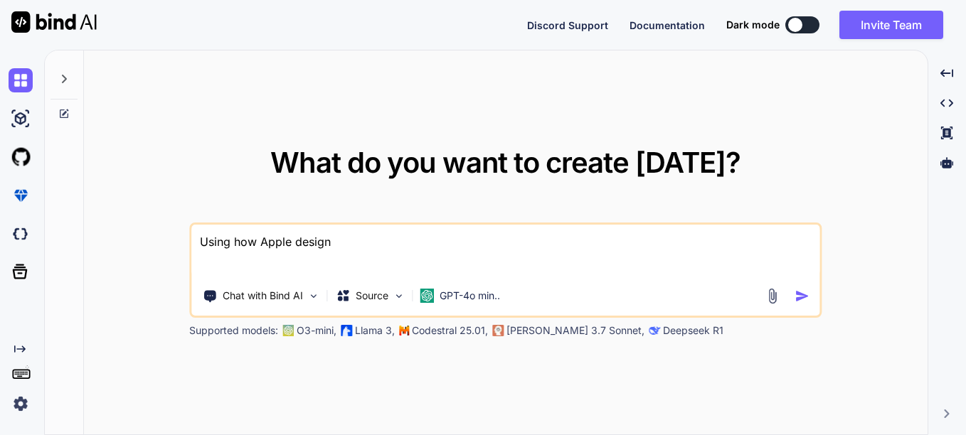
type textarea "Using how Apple designs"
type textarea "x"
type textarea "Using how Apple designs"
type textarea "x"
type textarea "Using how Apple designs t"
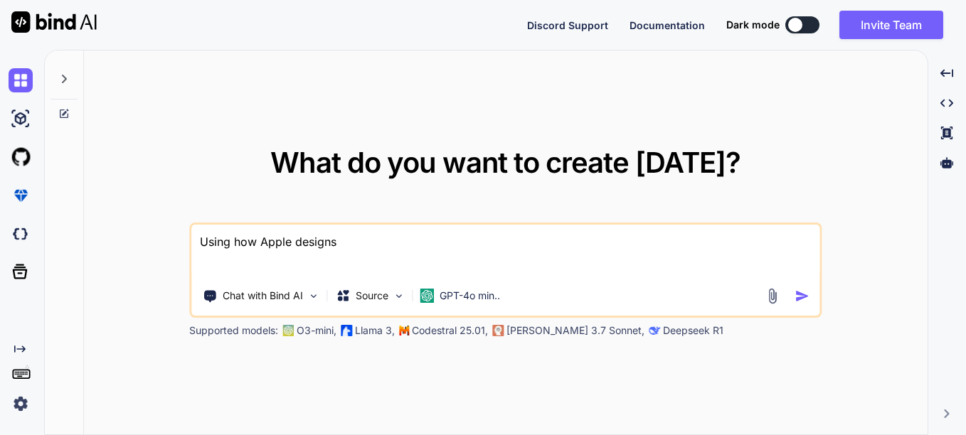
type textarea "x"
type textarea "Using how Apple designs th"
type textarea "x"
type textarea "Using how Apple designs the"
type textarea "x"
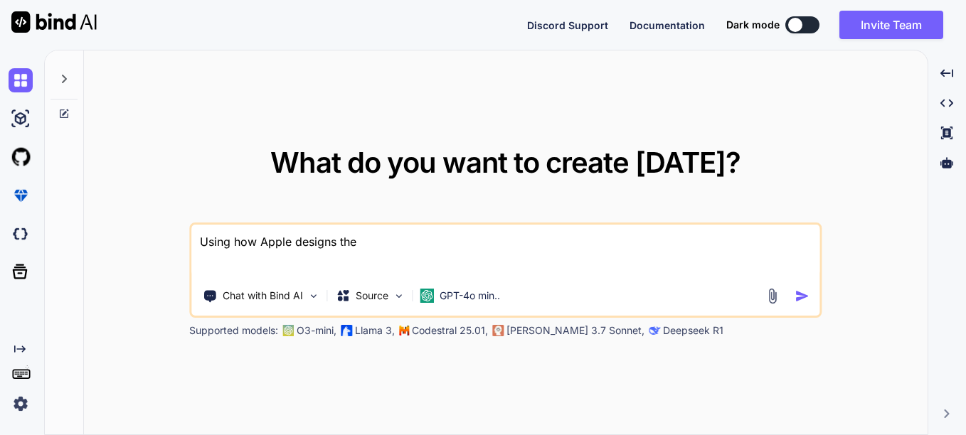
type textarea "Using how Apple designs thei"
type textarea "x"
type textarea "Using how Apple designs their"
type textarea "x"
type textarea "Using how Apple designs their"
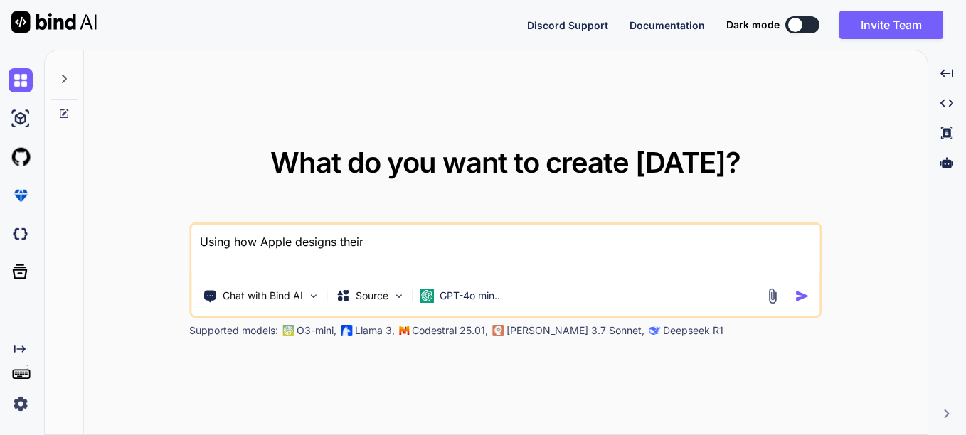
type textarea "x"
type textarea "Using how Apple designs their t"
type textarea "x"
type textarea "Using how Apple designs their th"
type textarea "x"
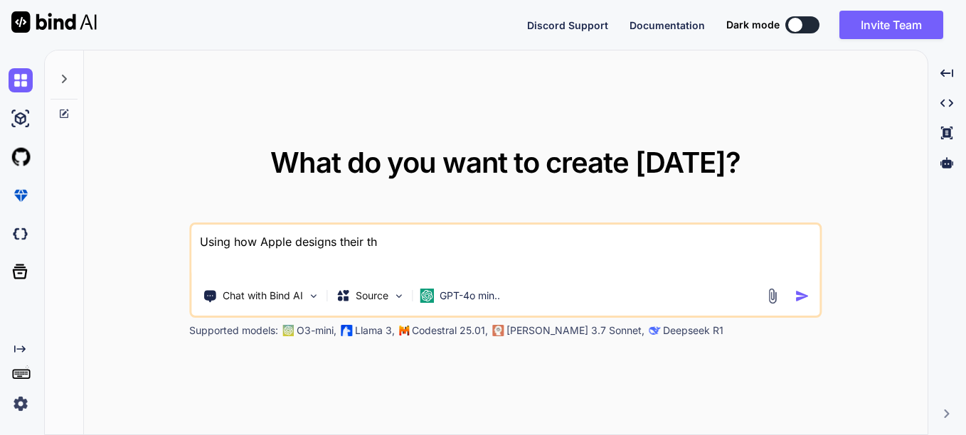
type textarea "Using how Apple designs their thi"
type textarea "x"
type textarea "Using how Apple designs their th"
type textarea "x"
type textarea "Using how Apple designs their t"
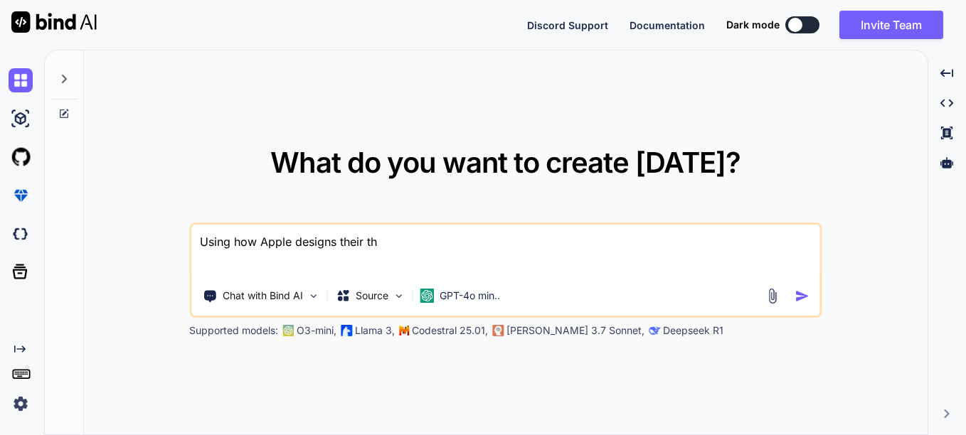
type textarea "x"
type textarea "Using how Apple designs their th"
drag, startPoint x: 410, startPoint y: 245, endPoint x: 206, endPoint y: 255, distance: 205.1
click at [206, 255] on textarea "Using how Apple designs their things, design a blank resume" at bounding box center [505, 251] width 628 height 53
click at [337, 250] on textarea "Design a blank resume" at bounding box center [505, 251] width 628 height 53
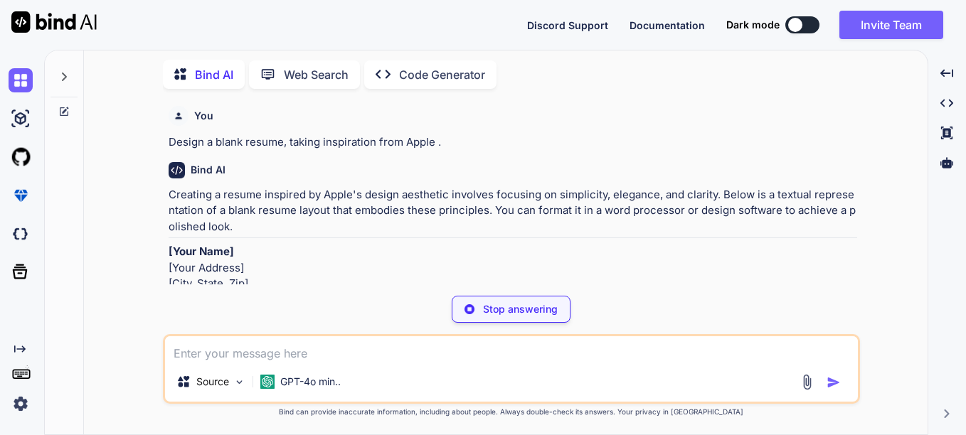
scroll to position [59, 0]
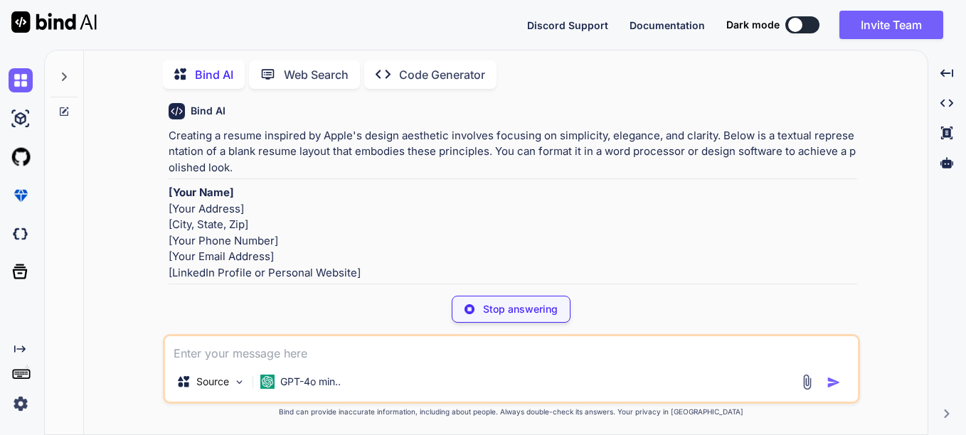
click at [494, 306] on p "Stop answering" at bounding box center [520, 309] width 75 height 14
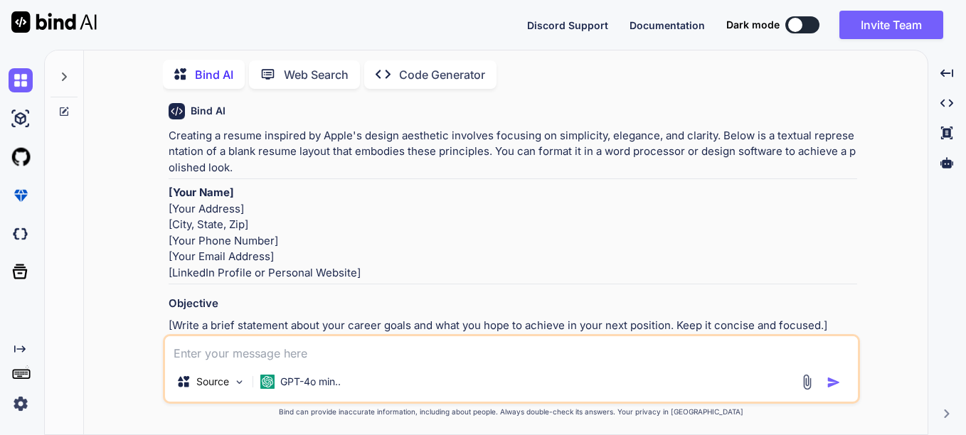
click at [499, 352] on textarea at bounding box center [511, 349] width 693 height 26
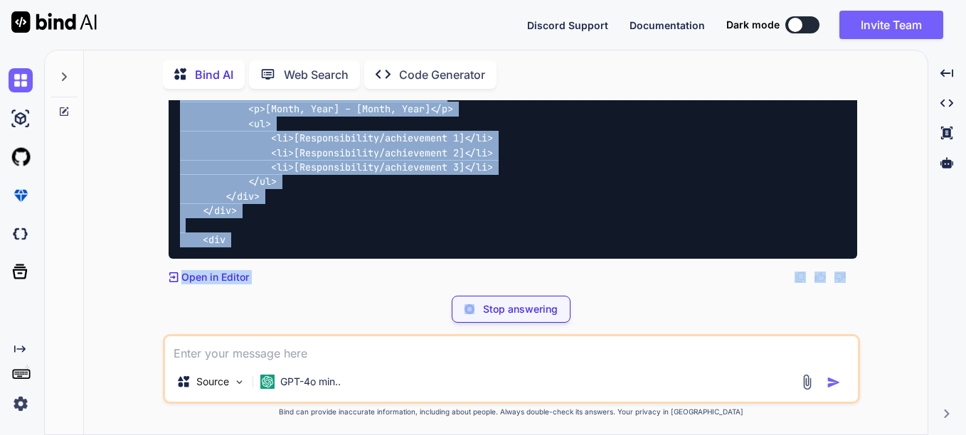
scroll to position [1912, 0]
drag, startPoint x: 182, startPoint y: 186, endPoint x: 320, endPoint y: 310, distance: 185.3
click at [320, 310] on div "You Design a blank resume, taking inspiration from Apple . Bind AI Creating a r…" at bounding box center [511, 267] width 697 height 334
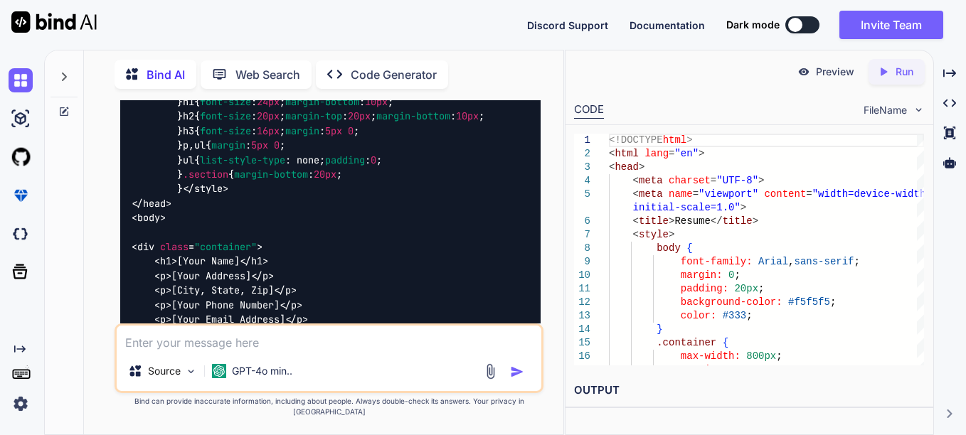
scroll to position [937, 0]
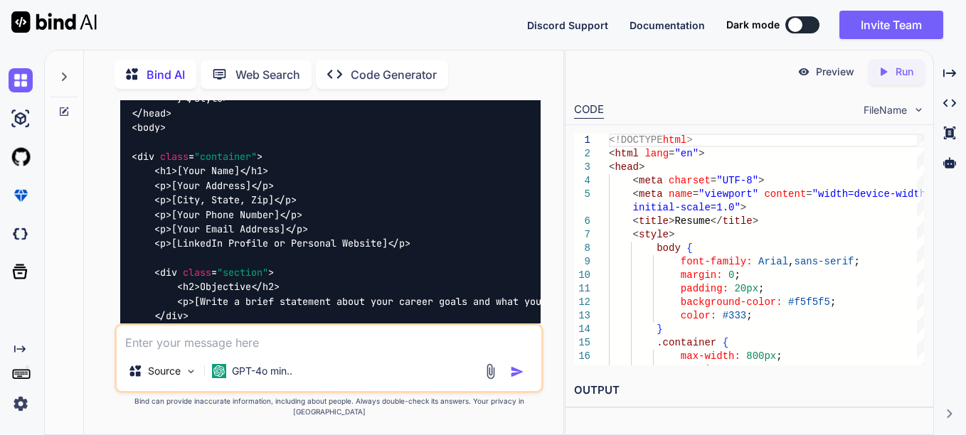
drag, startPoint x: 171, startPoint y: 242, endPoint x: 164, endPoint y: 119, distance: 122.6
click at [164, 119] on code "<!DOCTYPE html > < html lang = "en" > < head > < meta charset = "UTF-8" > < met…" at bounding box center [544, 410] width 825 height 1102
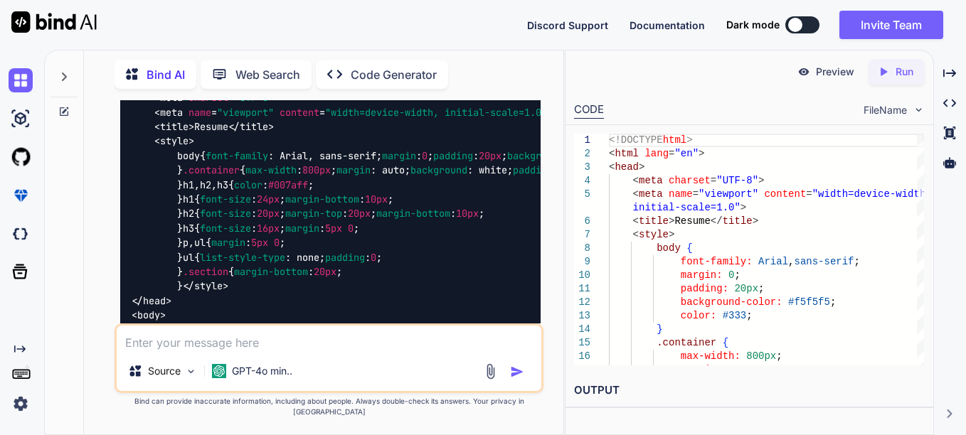
scroll to position [743, 0]
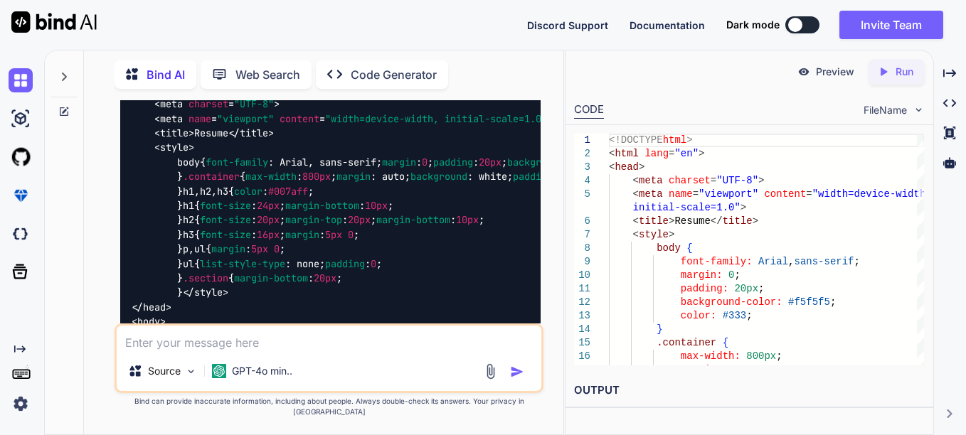
click at [504, 36] on img at bounding box center [504, 30] width 11 height 11
